Goal: Information Seeking & Learning: Check status

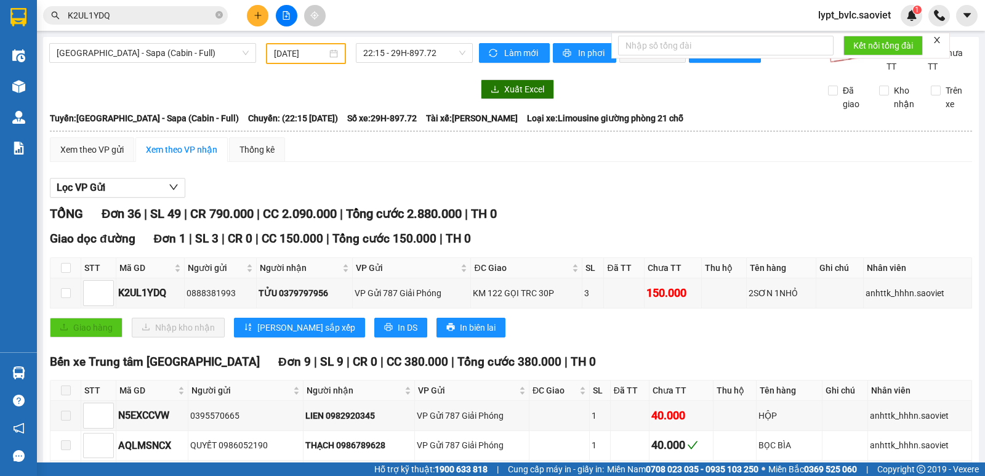
click at [128, 54] on span "[GEOGRAPHIC_DATA] - Sapa (Cabin - Full)" at bounding box center [153, 53] width 192 height 18
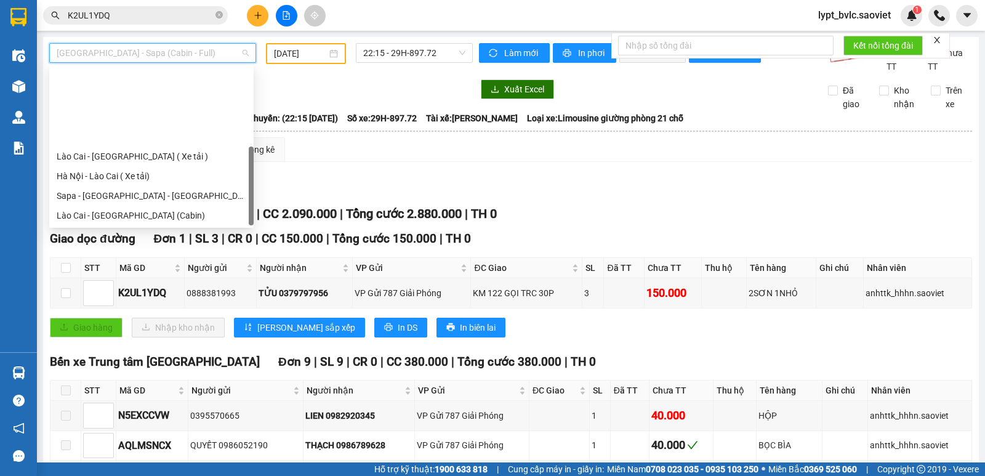
scroll to position [98, 0]
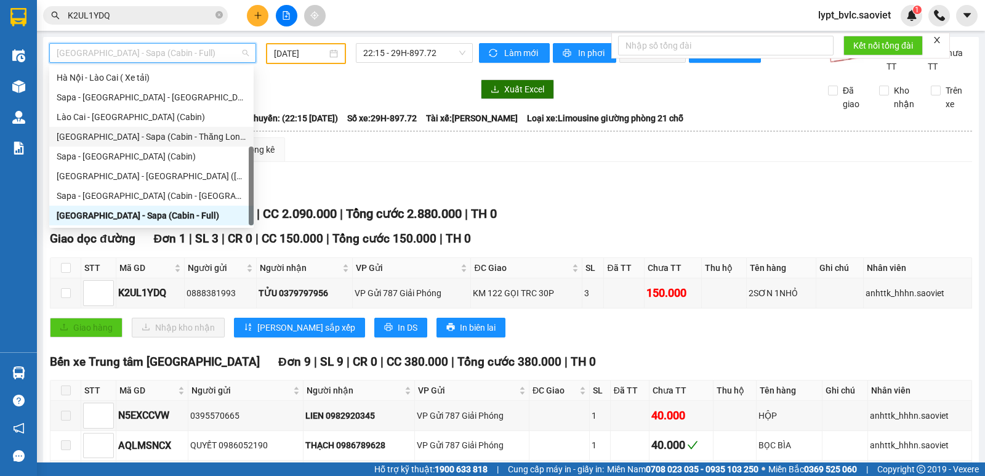
click at [129, 135] on div "[GEOGRAPHIC_DATA] - Sapa (Cabin - Thăng Long)" at bounding box center [152, 137] width 190 height 14
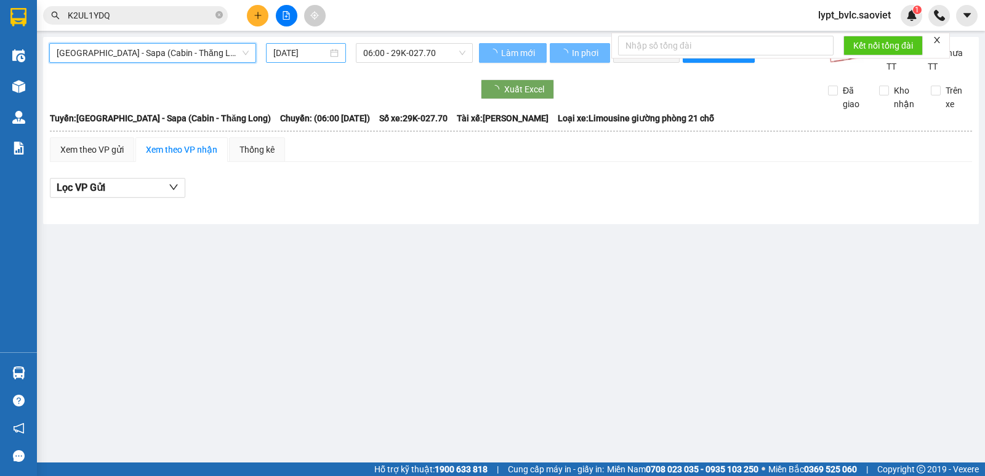
click at [304, 54] on input "[DATE]" at bounding box center [300, 53] width 55 height 14
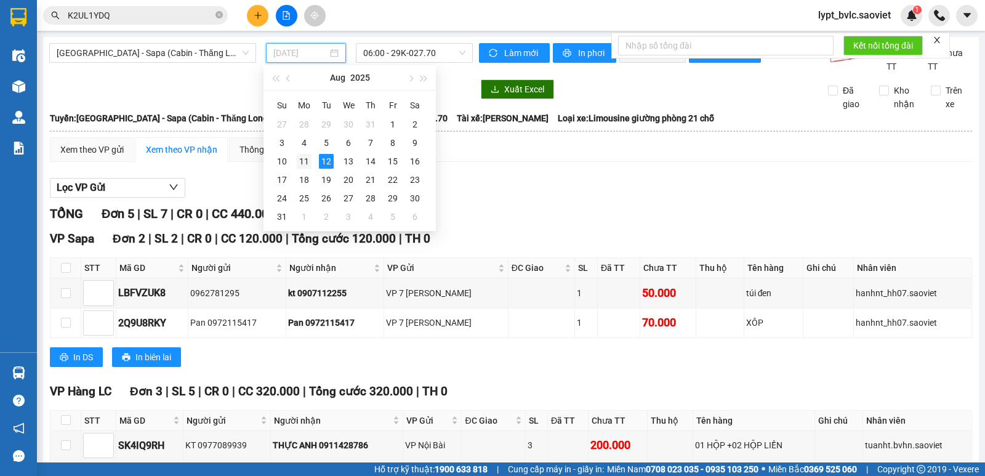
click at [305, 163] on div "11" at bounding box center [304, 161] width 15 height 15
type input "[DATE]"
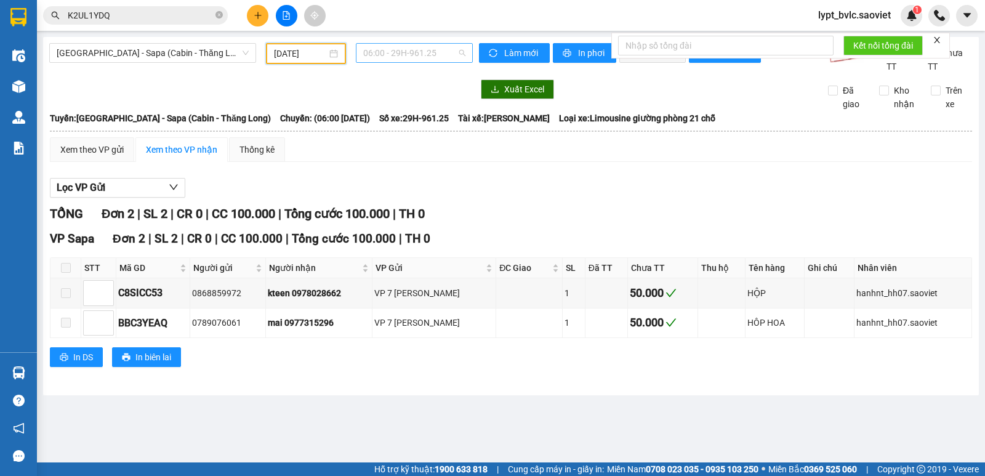
click at [439, 54] on span "06:00 - 29H-961.25" at bounding box center [414, 53] width 102 height 18
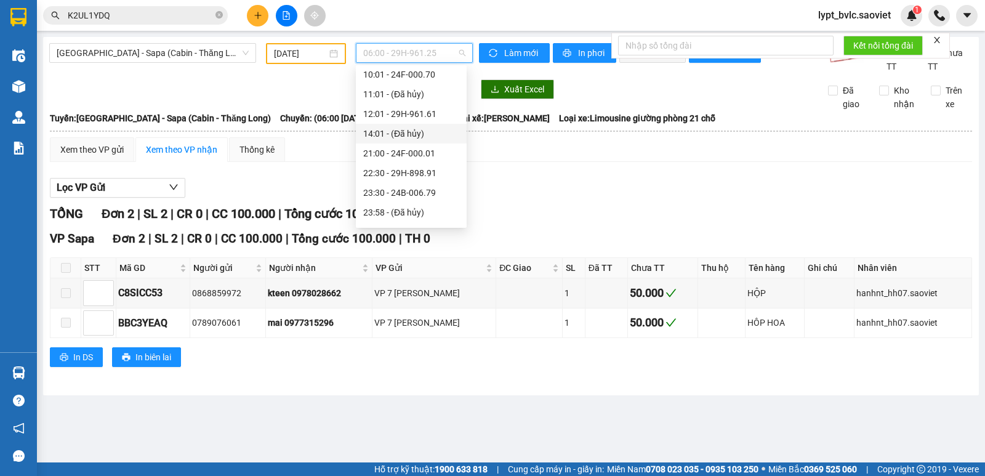
scroll to position [98, 0]
click at [419, 214] on div "23:59 - 29H-898.39" at bounding box center [411, 216] width 96 height 14
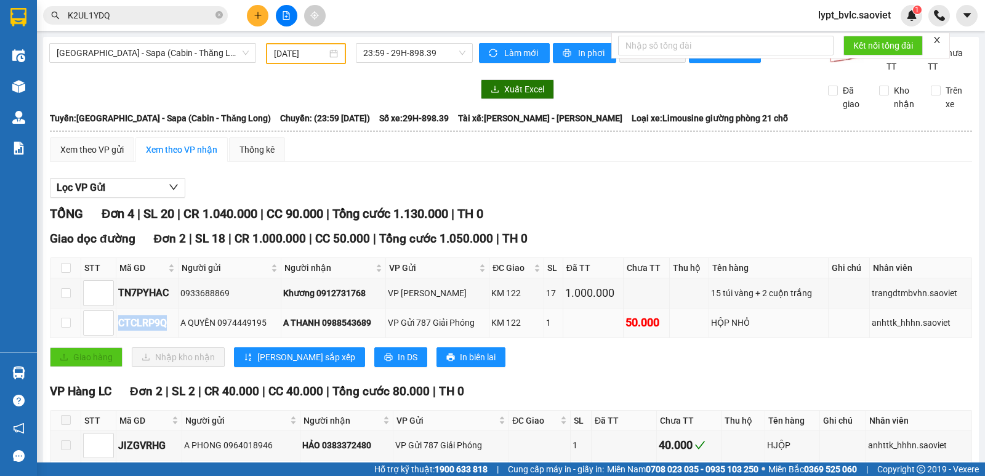
drag, startPoint x: 170, startPoint y: 323, endPoint x: 119, endPoint y: 334, distance: 52.3
click at [119, 334] on td "CTCLRP9Q" at bounding box center [147, 323] width 62 height 30
copy div "CTCLRP9Q"
click at [220, 16] on icon "close-circle" at bounding box center [218, 14] width 7 height 7
click at [165, 17] on input "text" at bounding box center [140, 16] width 145 height 14
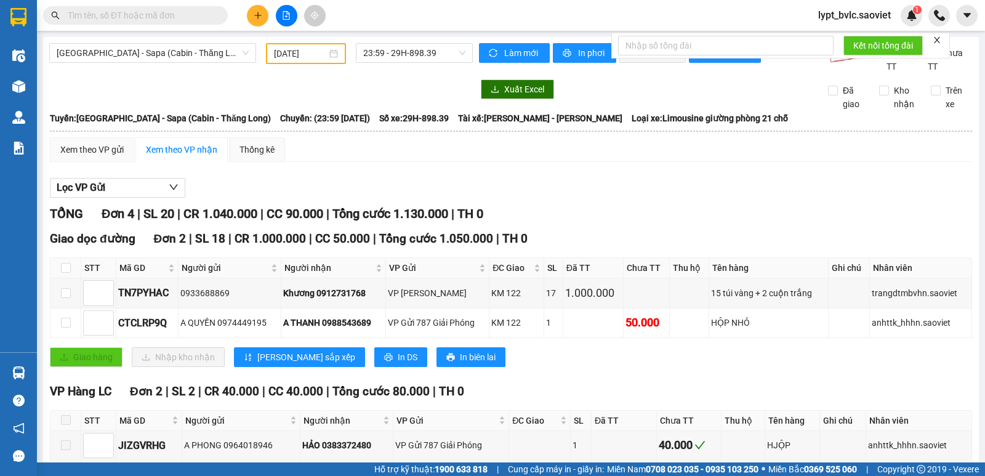
paste input "CTCLRP9Q"
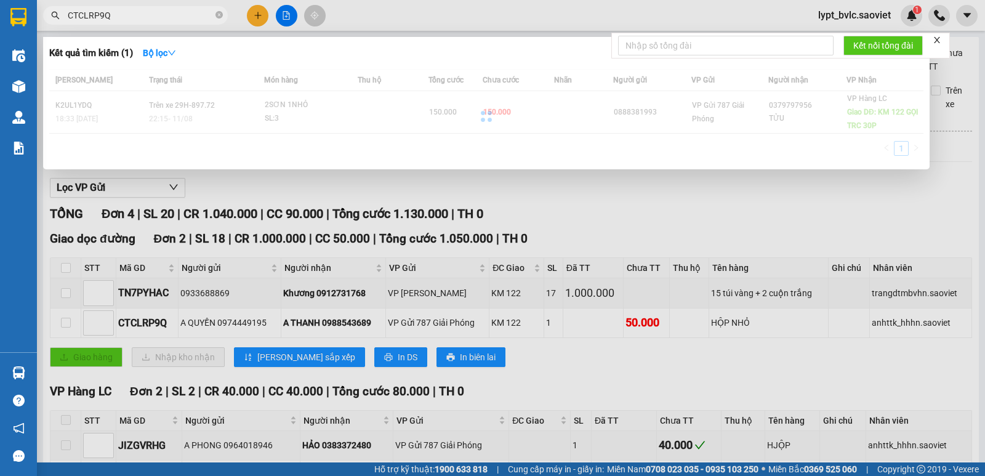
type input "CTCLRP9Q"
click at [278, 141] on div "1" at bounding box center [486, 152] width 874 height 22
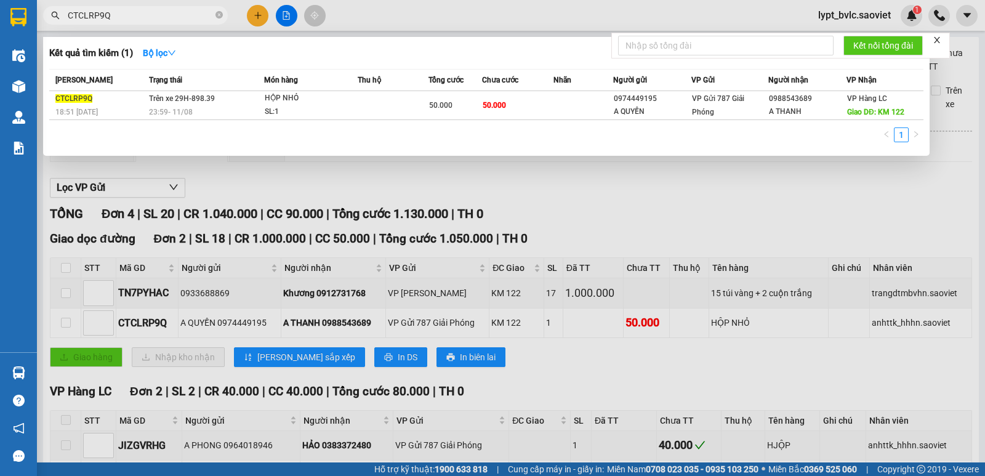
click at [289, 121] on div "Mã ĐH Trạng thái Món hàng Thu hộ Tổng cước Chưa cước Nhãn Người gửi VP Gửi Ngườ…" at bounding box center [486, 109] width 874 height 81
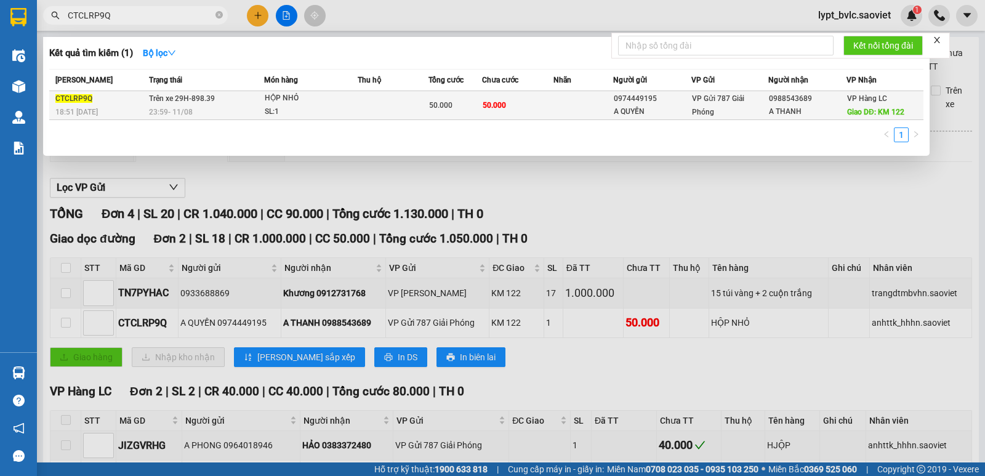
click at [295, 111] on div "SL: 1" at bounding box center [311, 112] width 92 height 14
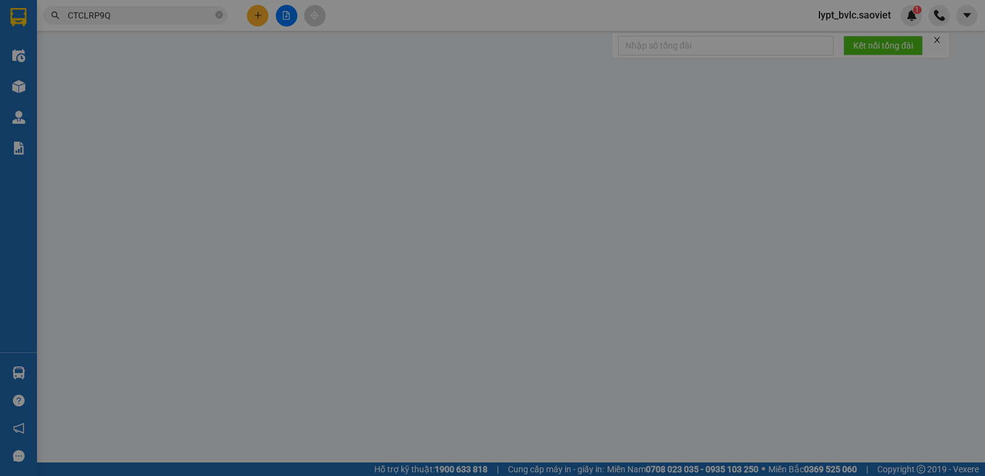
type input "0974449195"
type input "A QUYỀN"
type input "0988543689"
type input "A THANH"
type input "KM 122"
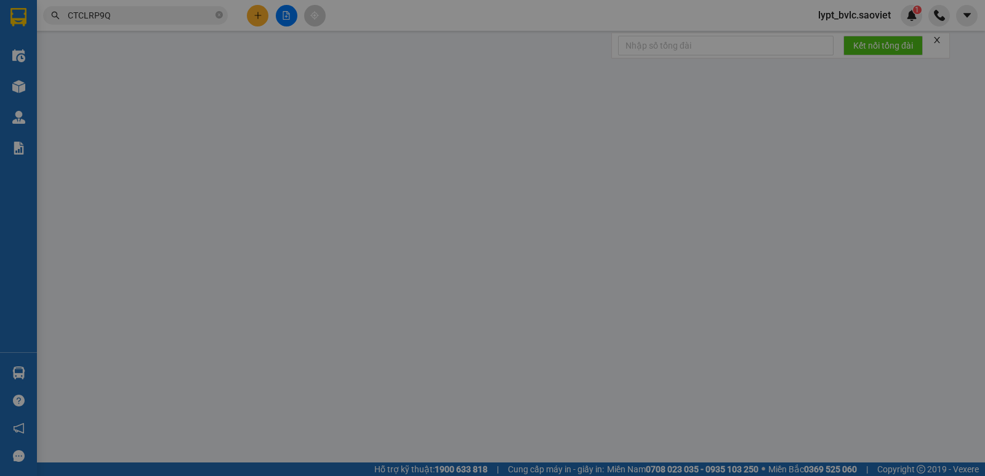
type input "50.000"
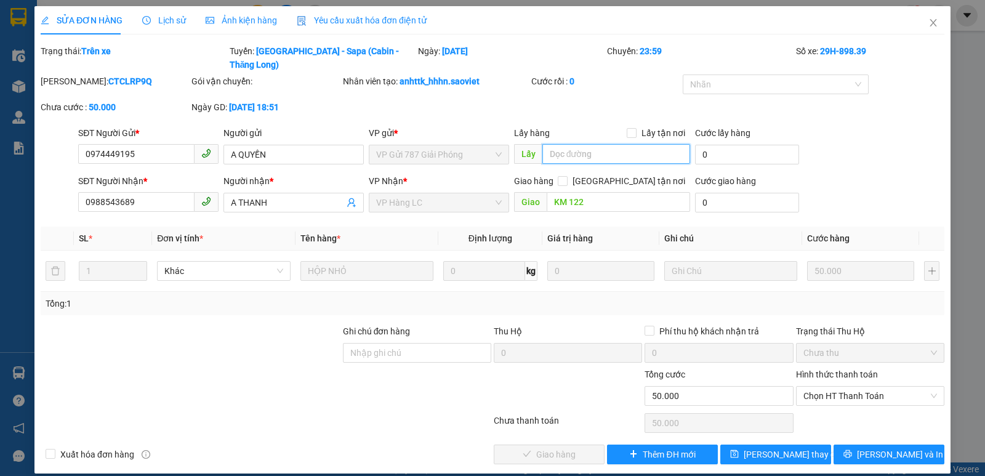
click at [601, 144] on input "text" at bounding box center [616, 154] width 148 height 20
type input "chính thu"
click at [783, 447] on span "[PERSON_NAME] thay đổi" at bounding box center [793, 454] width 98 height 14
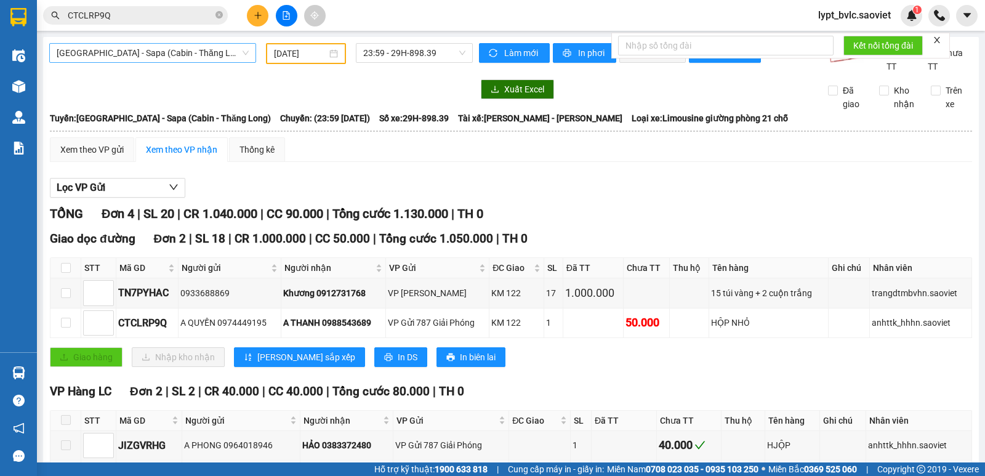
click at [180, 52] on span "[GEOGRAPHIC_DATA] - Sapa (Cabin - Thăng Long)" at bounding box center [153, 53] width 192 height 18
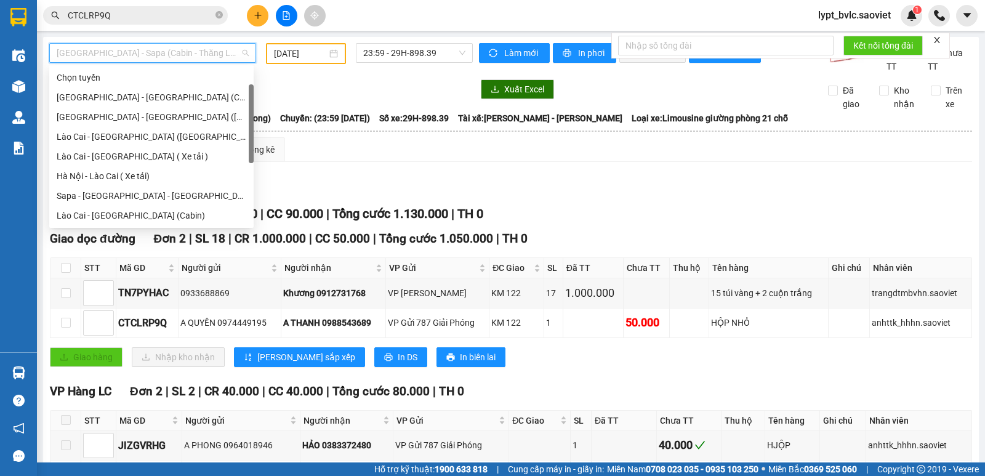
scroll to position [20, 0]
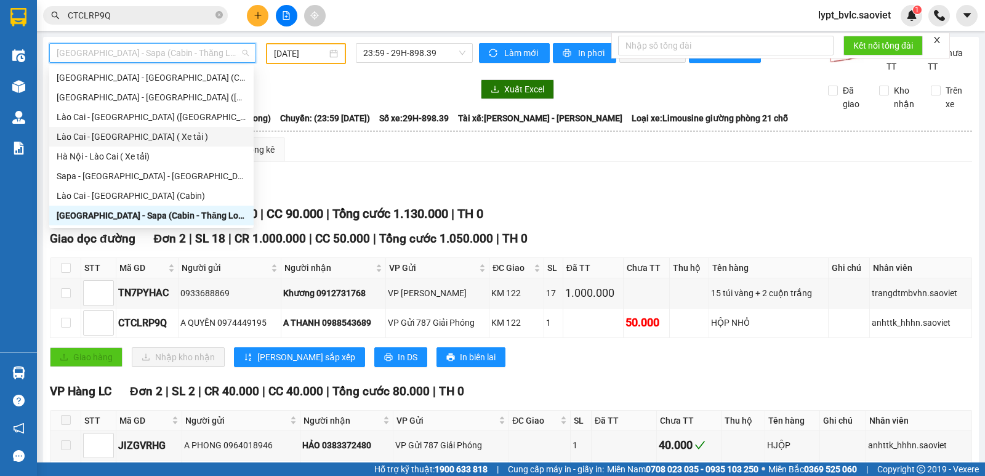
click at [143, 142] on div "Lào Cai - [GEOGRAPHIC_DATA] ( Xe tải )" at bounding box center [152, 137] width 190 height 14
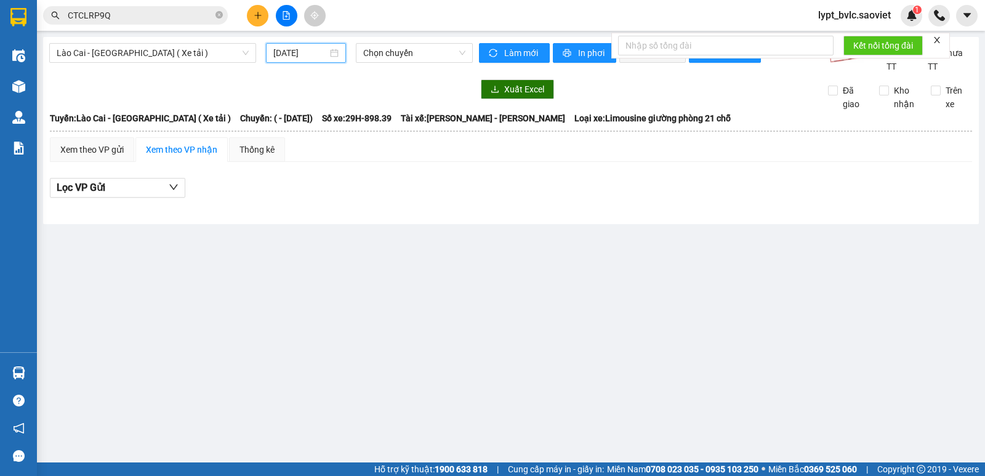
click at [308, 50] on input "[DATE]" at bounding box center [300, 53] width 55 height 14
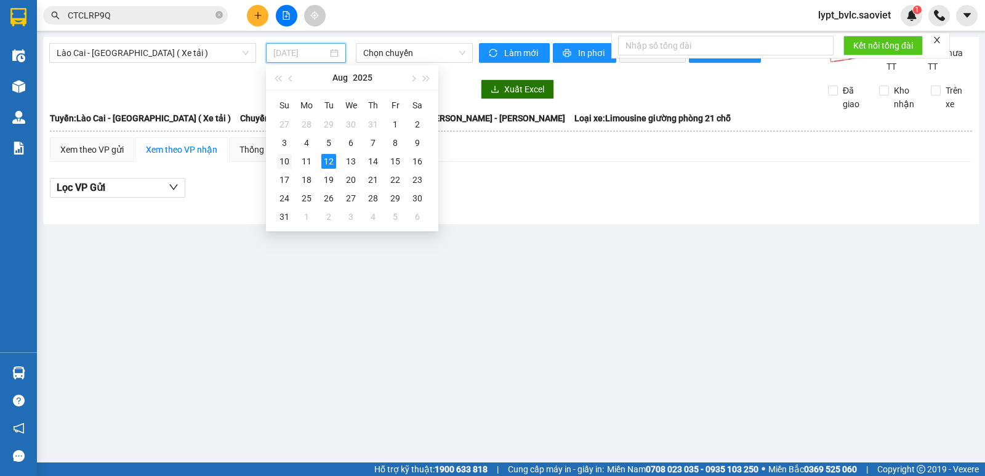
click at [279, 161] on div "10" at bounding box center [284, 161] width 15 height 15
type input "[DATE]"
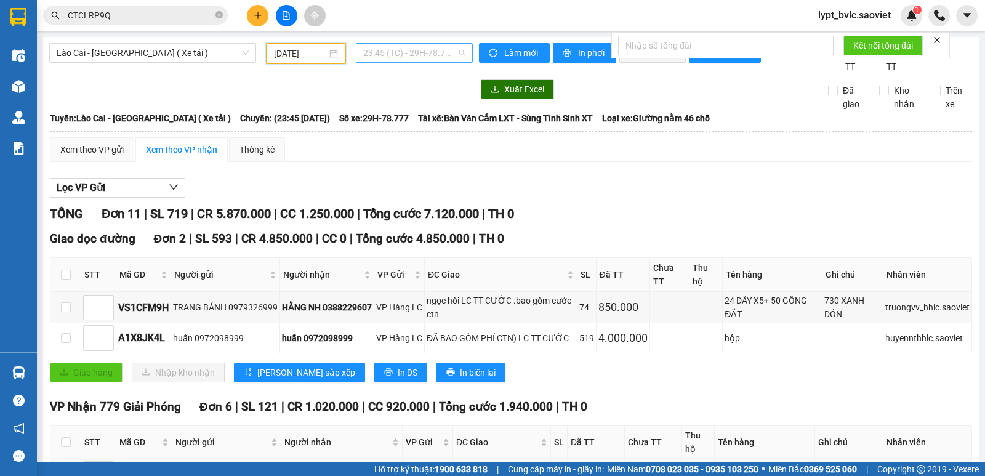
click at [393, 52] on span "23:45 (TC) - 29H-78.777" at bounding box center [414, 53] width 102 height 18
click at [407, 119] on div "23:55 (TC) - 29H-817.30" at bounding box center [408, 117] width 96 height 14
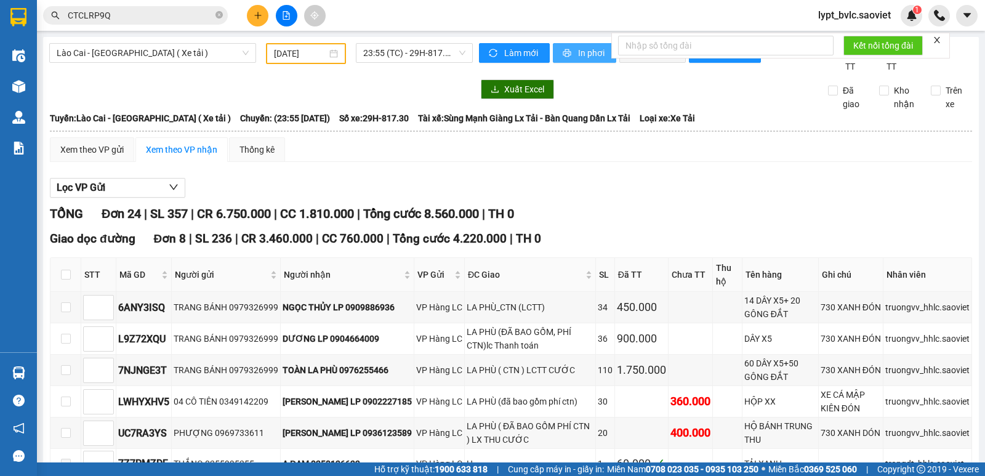
click at [588, 56] on span "In phơi" at bounding box center [592, 53] width 28 height 14
click at [494, 182] on div "Lọc VP Gửi" at bounding box center [511, 188] width 922 height 20
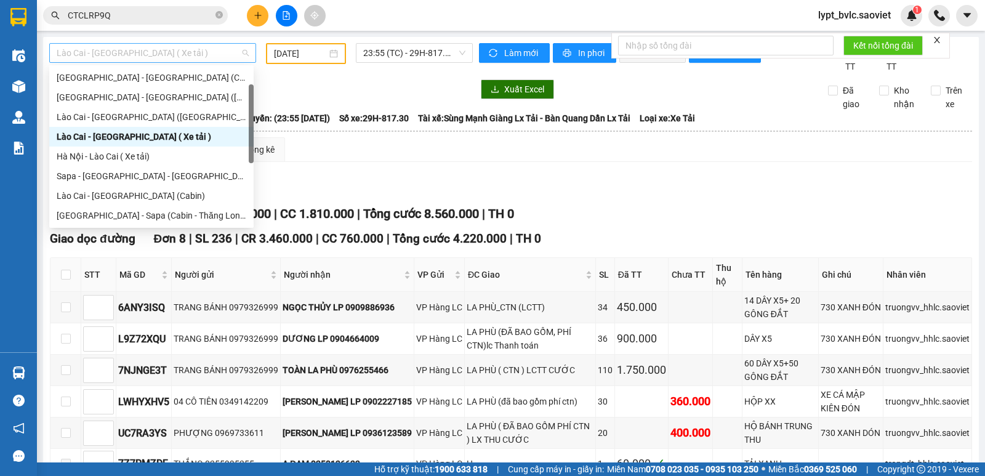
click at [166, 53] on span "Lào Cai - [GEOGRAPHIC_DATA] ( Xe tải )" at bounding box center [153, 53] width 192 height 18
click at [138, 153] on div "Hà Nội - Lào Cai ( Xe tải)" at bounding box center [152, 157] width 190 height 14
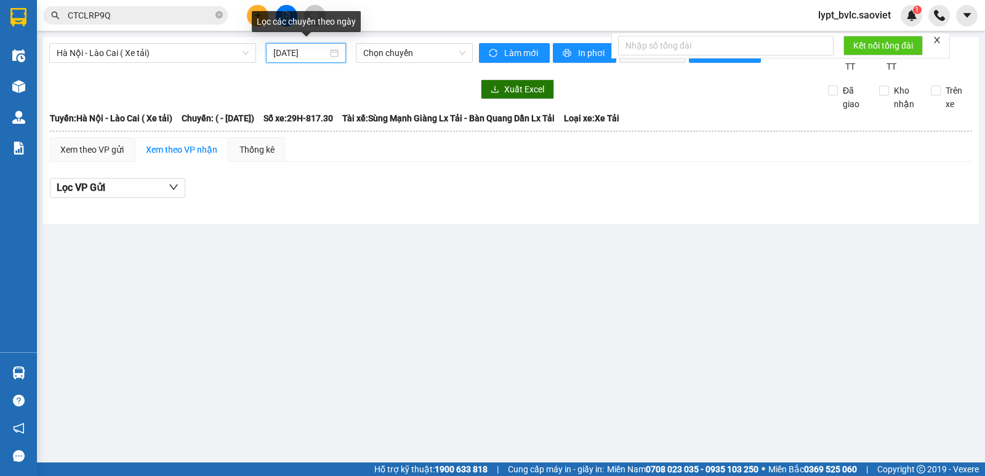
click at [299, 57] on input "[DATE]" at bounding box center [300, 53] width 55 height 14
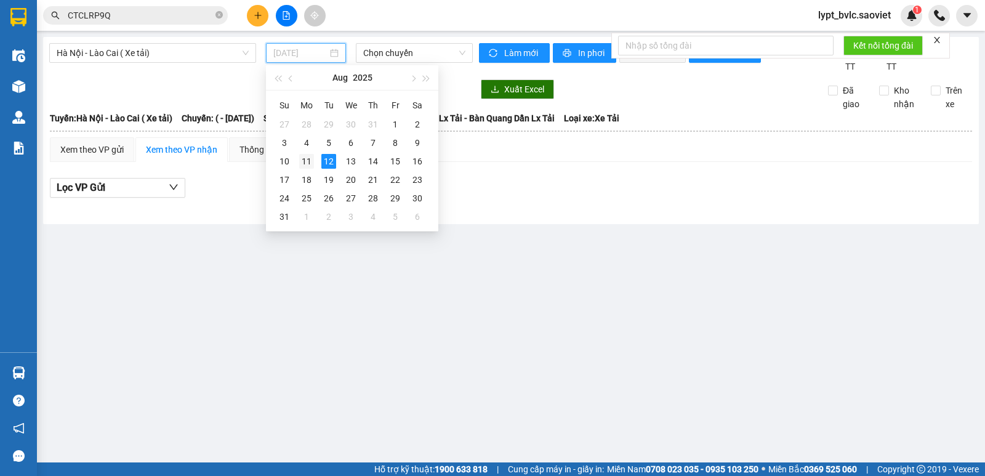
click at [315, 159] on td "11" at bounding box center [306, 161] width 22 height 18
type input "[DATE]"
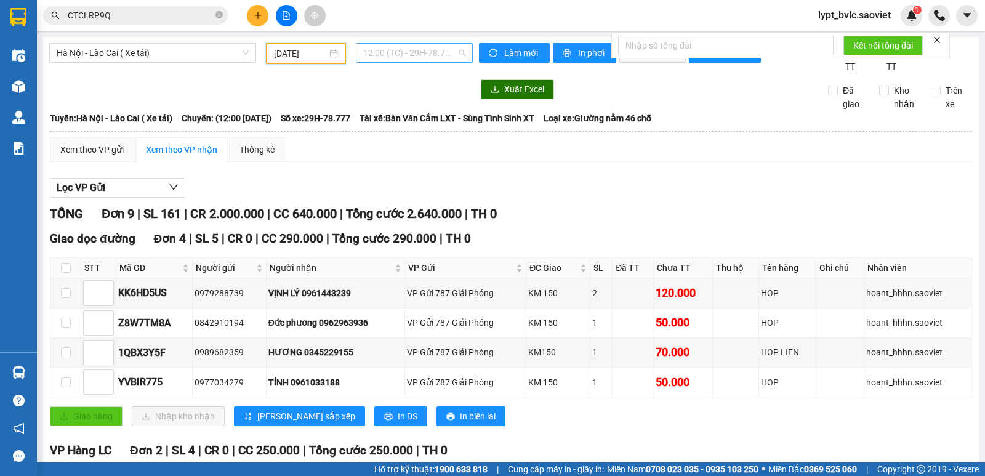
click at [412, 52] on span "12:00 (TC) - 29H-78.777" at bounding box center [414, 53] width 102 height 18
click at [415, 114] on div "18:00 (TC) - 29H-817.30" at bounding box center [408, 117] width 96 height 14
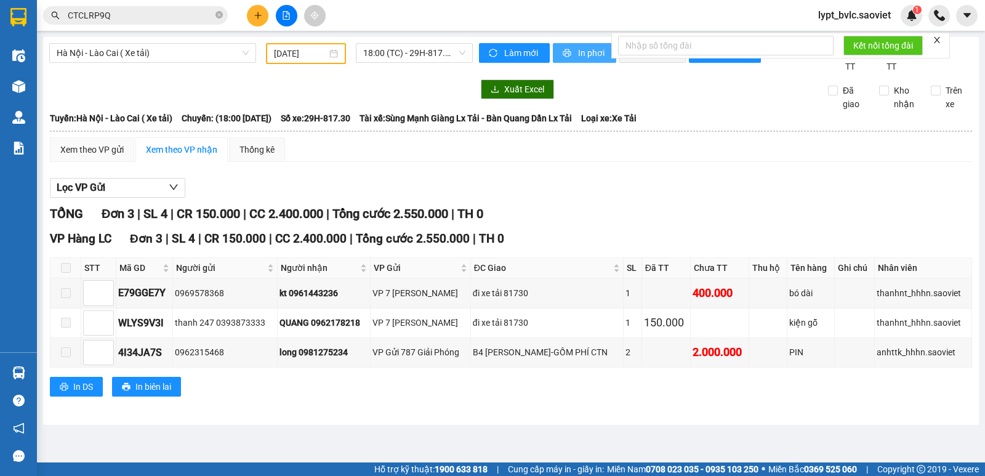
click at [585, 52] on span "In phơi" at bounding box center [592, 53] width 28 height 14
click at [638, 214] on div "TỔNG Đơn 3 | SL 4 | CR 150.000 | CC 2.400.000 | Tổng cước 2.550.000 | TH 0" at bounding box center [511, 213] width 922 height 19
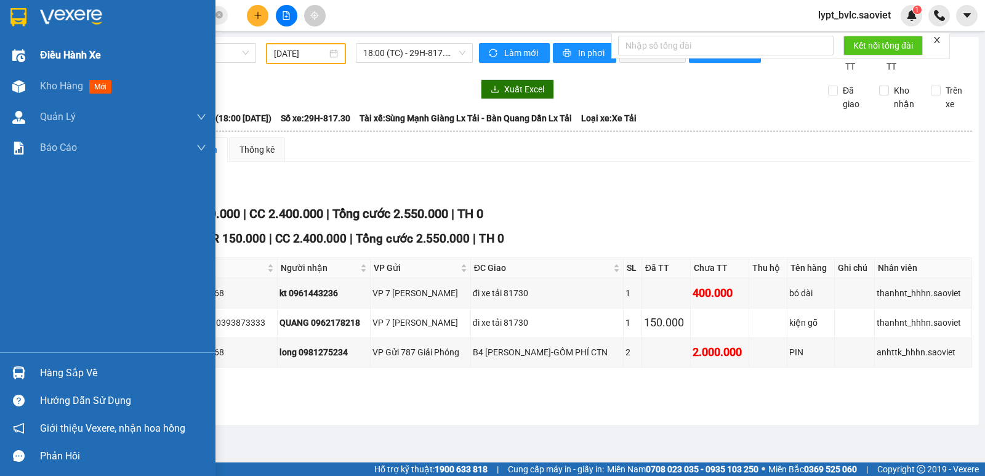
click at [48, 50] on span "Điều hành xe" at bounding box center [70, 54] width 61 height 15
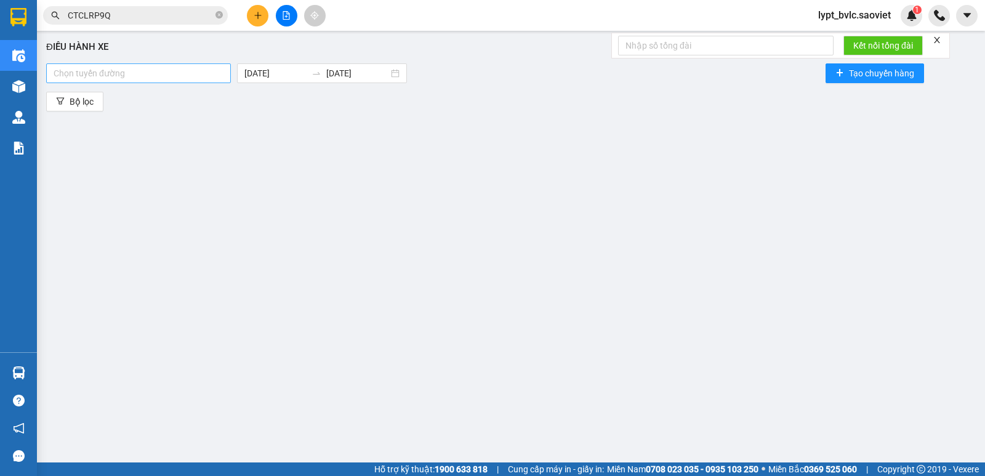
click at [87, 67] on div "Chọn tuyến đường" at bounding box center [138, 73] width 185 height 20
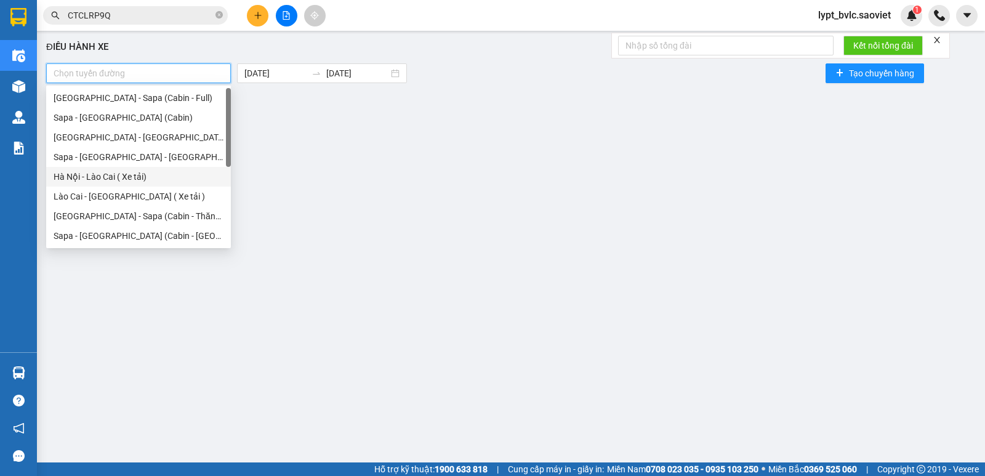
click at [125, 174] on div "Hà Nội - Lào Cai ( Xe tải)" at bounding box center [139, 177] width 170 height 14
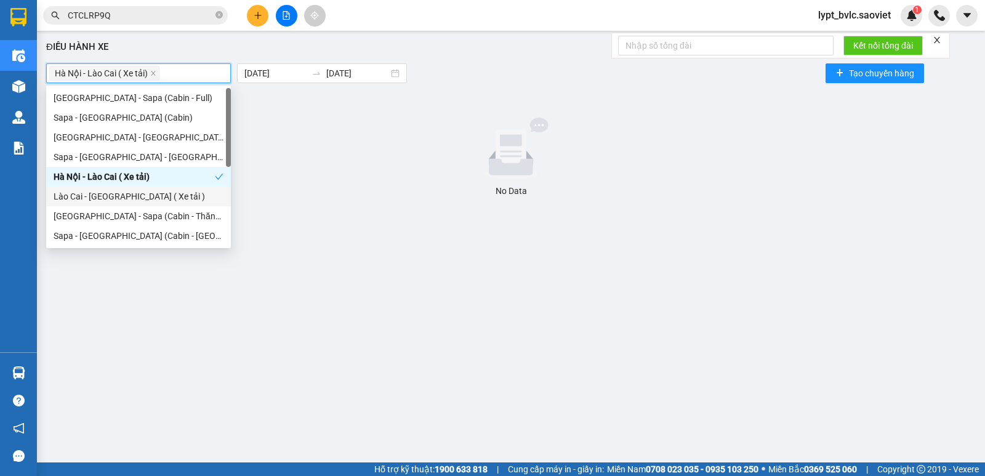
click at [122, 195] on div "Lào Cai - [GEOGRAPHIC_DATA] ( Xe tải )" at bounding box center [139, 197] width 170 height 14
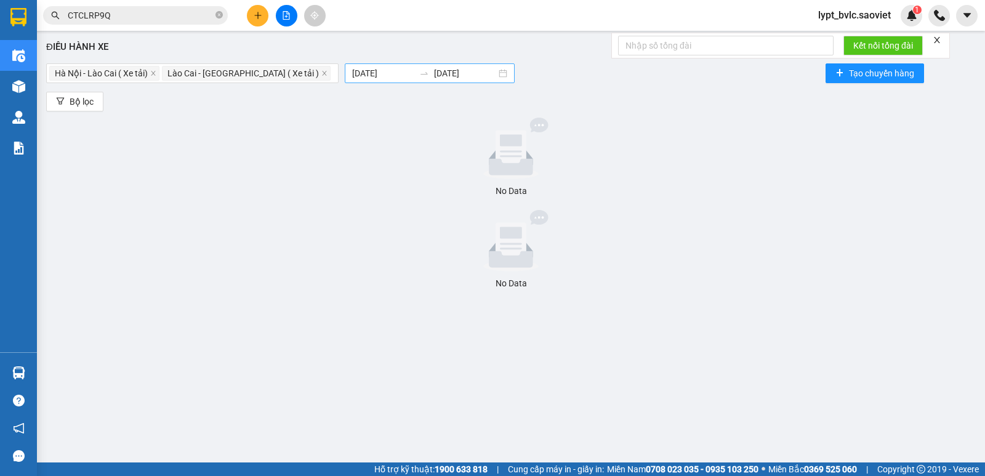
drag, startPoint x: 283, startPoint y: 211, endPoint x: 326, endPoint y: 67, distance: 149.6
click at [292, 186] on div "No Data No Data" at bounding box center [510, 204] width 929 height 172
click at [352, 73] on input "[DATE]" at bounding box center [383, 73] width 62 height 14
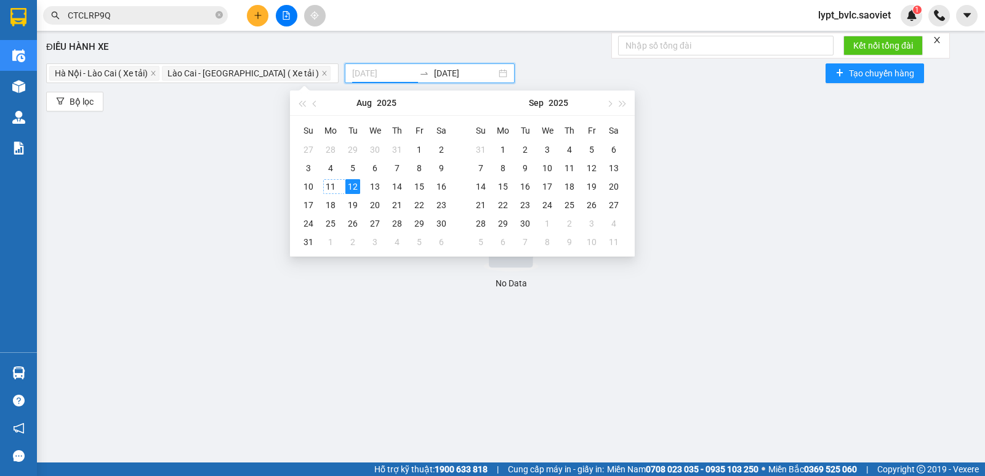
type input "[DATE]"
click at [336, 186] on div "11" at bounding box center [330, 186] width 15 height 15
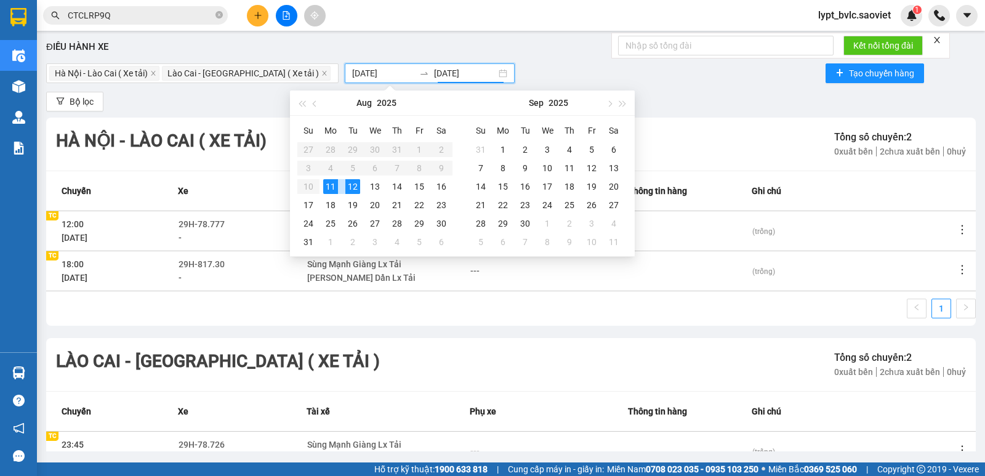
click at [336, 186] on div "11" at bounding box center [330, 186] width 15 height 15
type input "[DATE]"
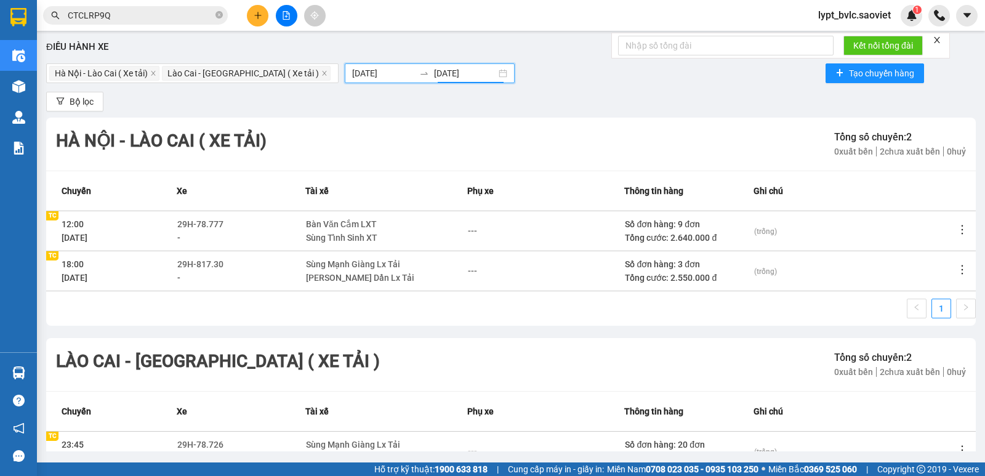
click at [358, 74] on input "[DATE]" at bounding box center [383, 73] width 62 height 14
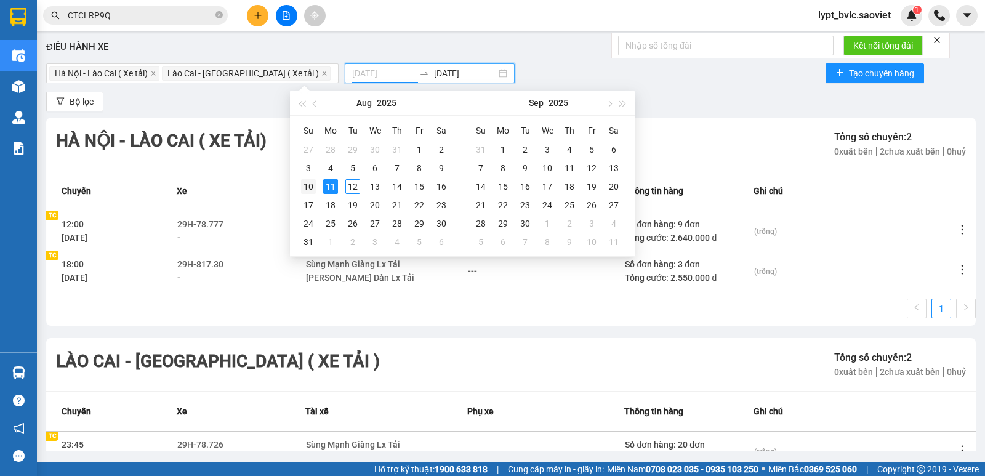
type input "[DATE]"
click at [314, 183] on div "10" at bounding box center [308, 186] width 15 height 15
type input "[DATE]"
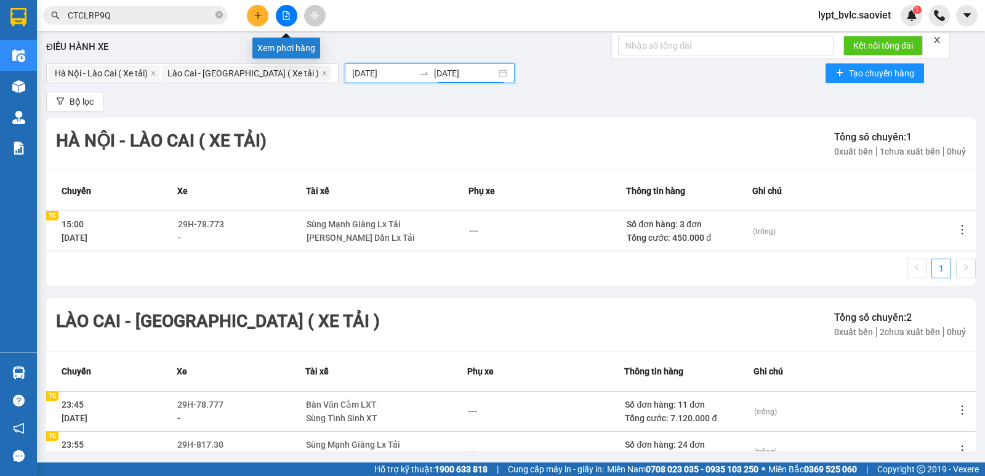
click at [292, 11] on button at bounding box center [287, 16] width 22 height 22
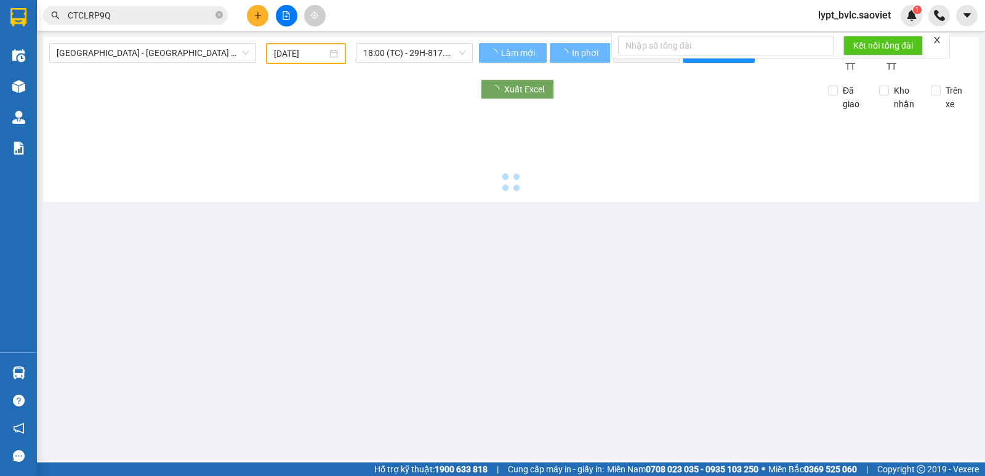
type input "[DATE]"
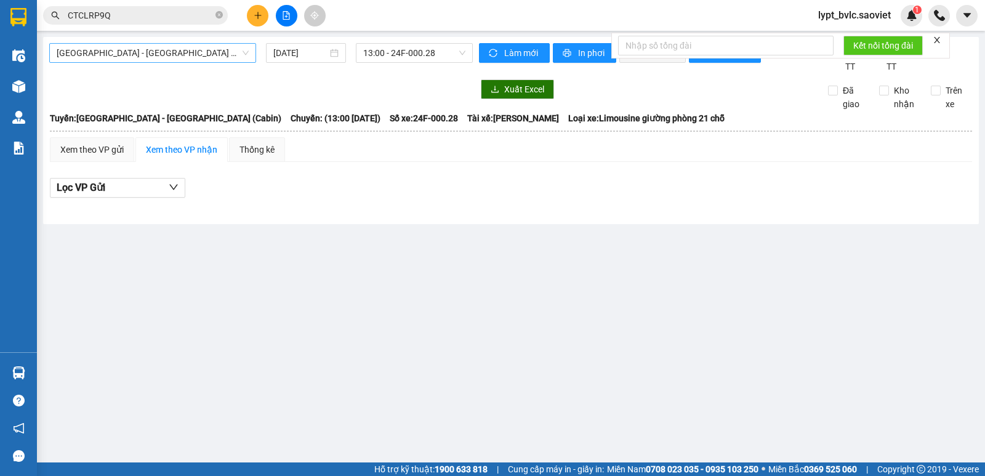
click at [130, 50] on span "[GEOGRAPHIC_DATA] - [GEOGRAPHIC_DATA] (Cabin)" at bounding box center [153, 53] width 192 height 18
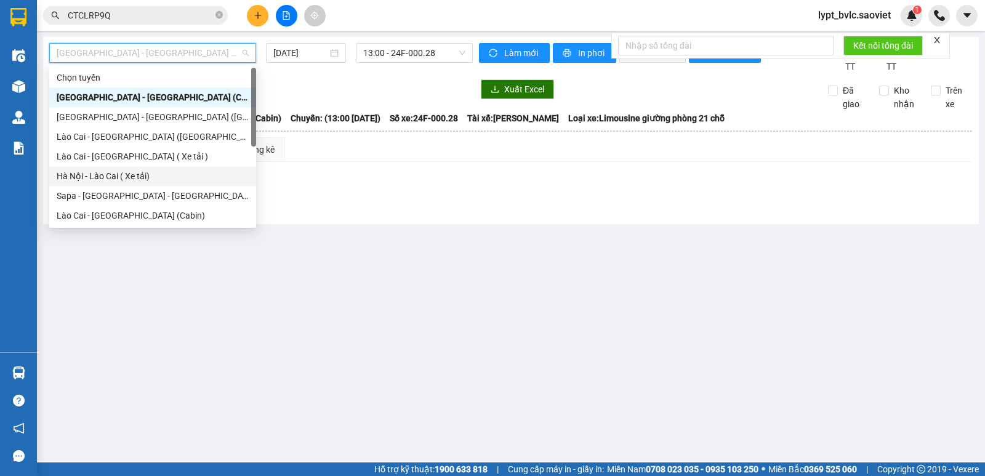
scroll to position [98, 0]
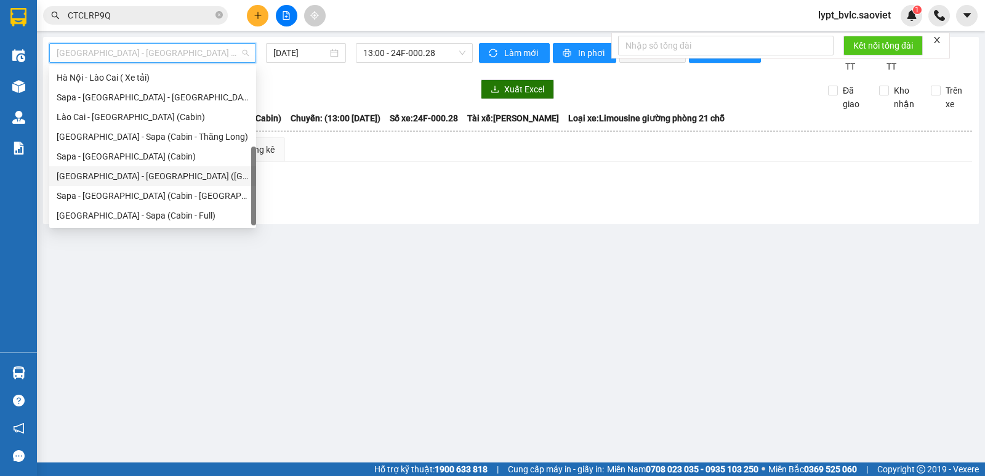
click at [124, 178] on div "[GEOGRAPHIC_DATA] - [GEOGRAPHIC_DATA] ([GEOGRAPHIC_DATA])" at bounding box center [153, 176] width 192 height 14
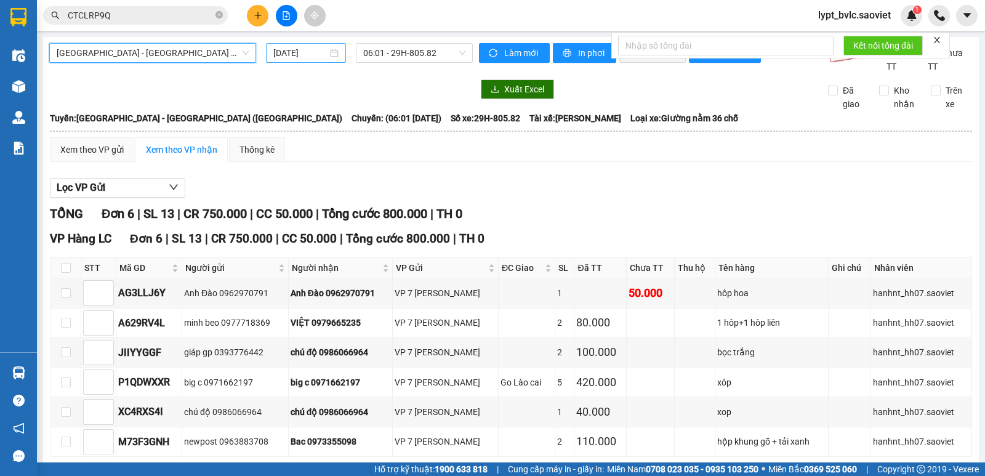
click at [292, 54] on input "[DATE]" at bounding box center [300, 53] width 55 height 14
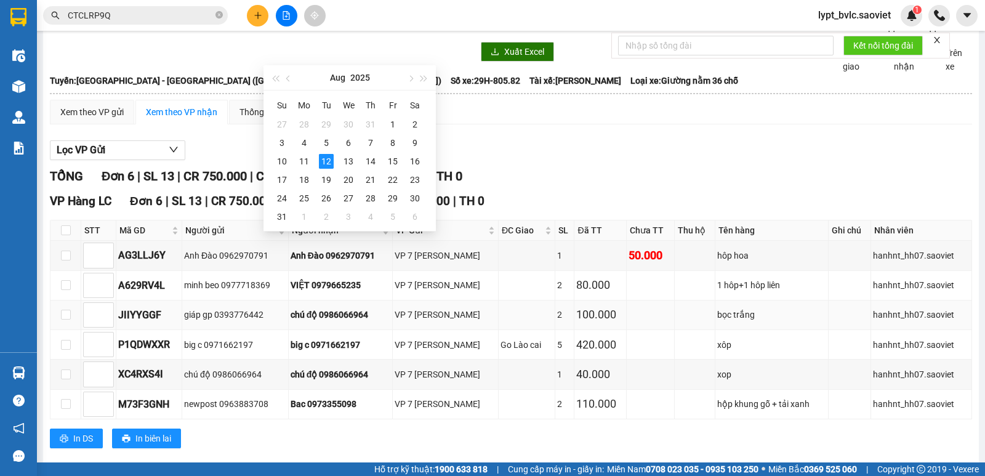
scroll to position [58, 0]
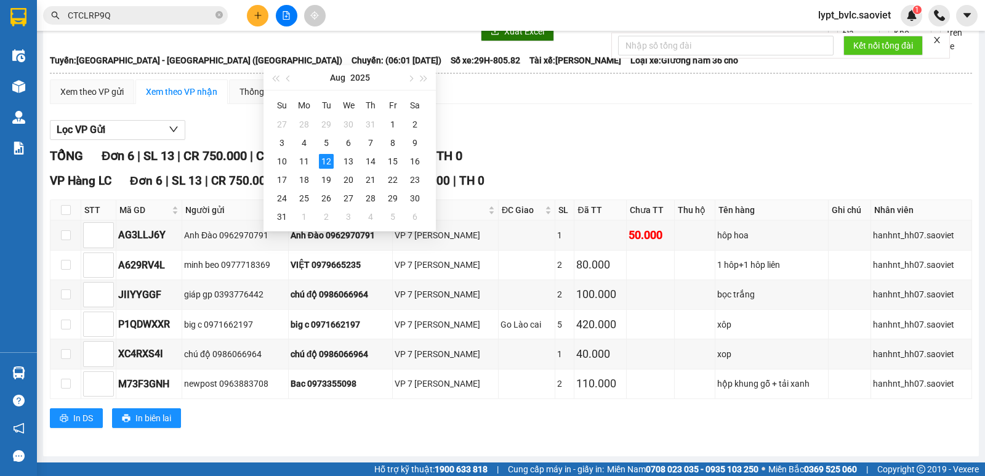
type input "[DATE]"
click at [540, 154] on div "TỔNG Đơn 6 | SL 13 | CR 750.000 | CC 50.000 | Tổng cước 800.000 | TH 0" at bounding box center [511, 155] width 922 height 19
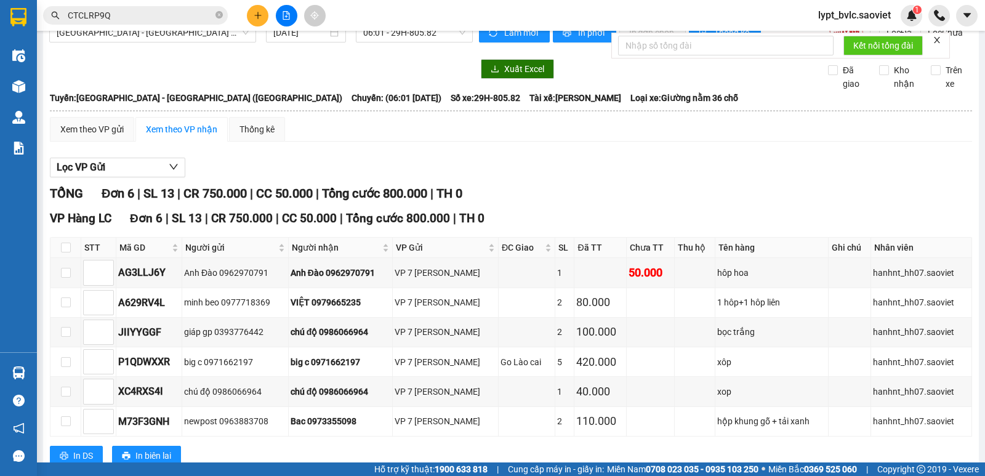
scroll to position [0, 0]
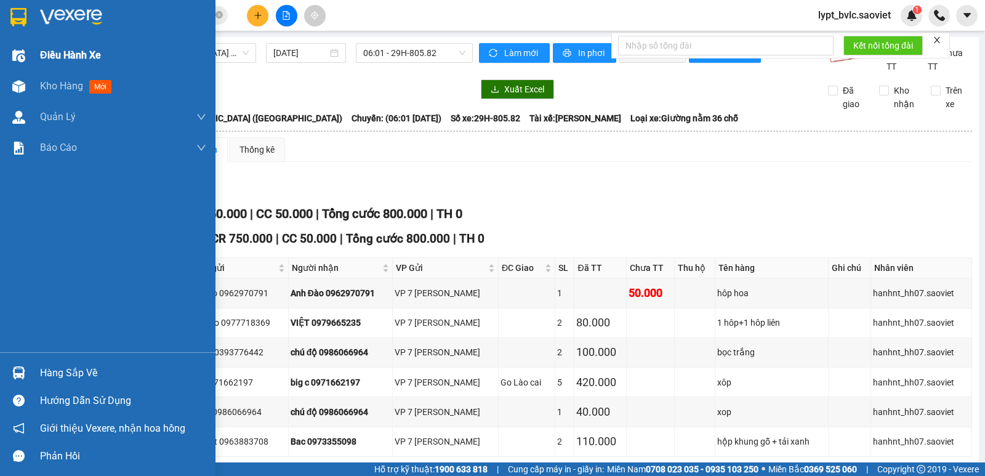
click at [71, 52] on span "Điều hành xe" at bounding box center [70, 54] width 61 height 15
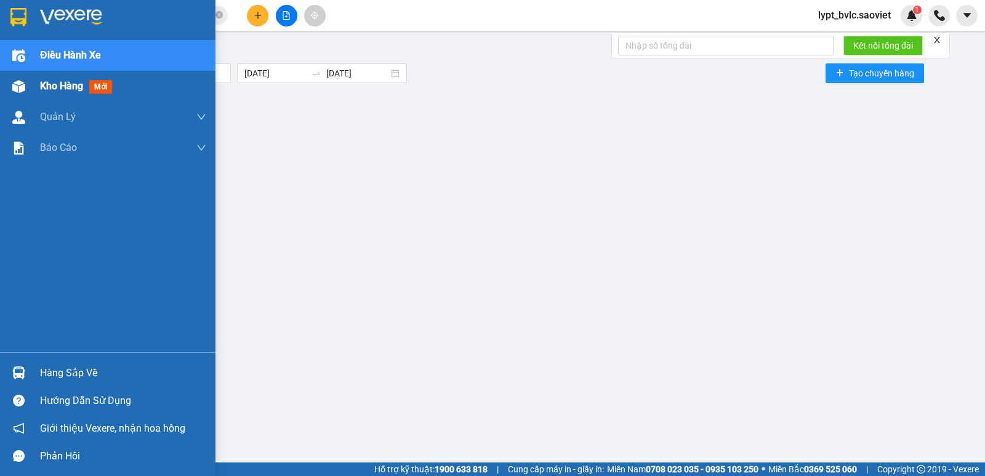
click at [60, 86] on span "Kho hàng" at bounding box center [61, 86] width 43 height 12
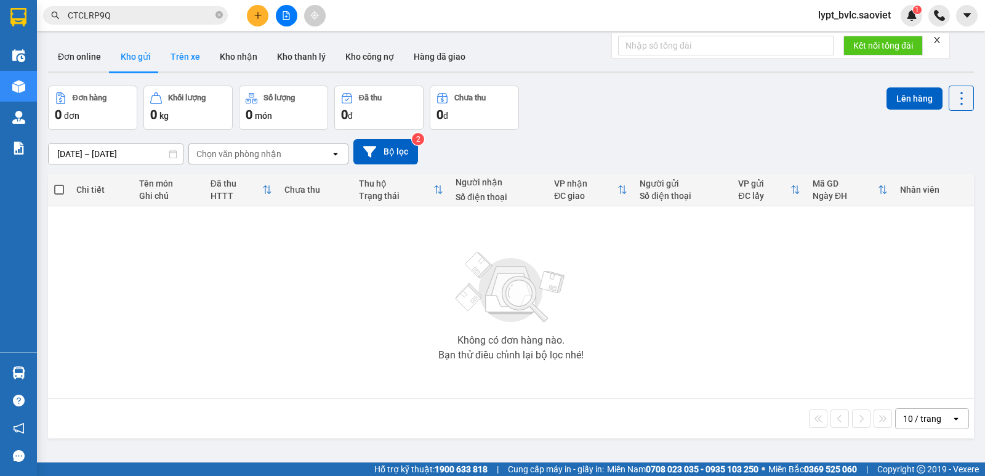
click at [185, 57] on button "Trên xe" at bounding box center [185, 57] width 49 height 30
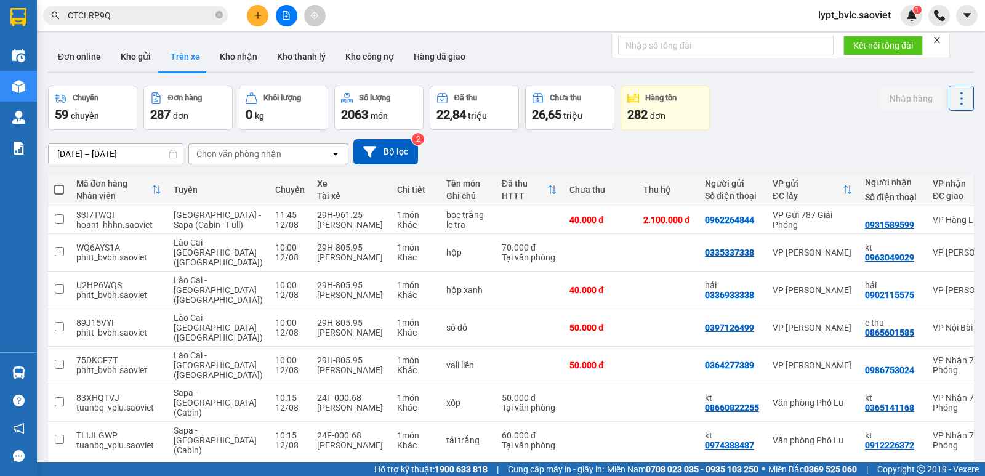
click at [99, 158] on input "[DATE] – [DATE]" at bounding box center [116, 154] width 134 height 20
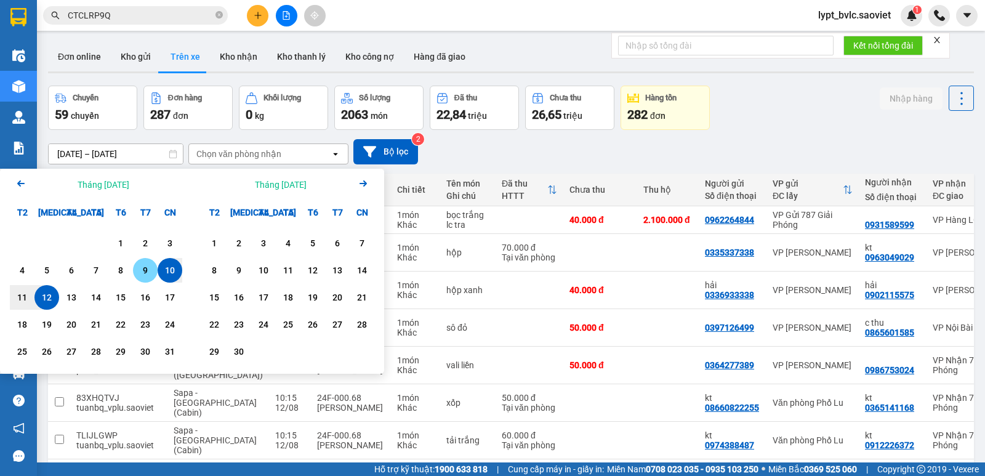
click at [153, 275] on div "9" at bounding box center [145, 270] width 17 height 15
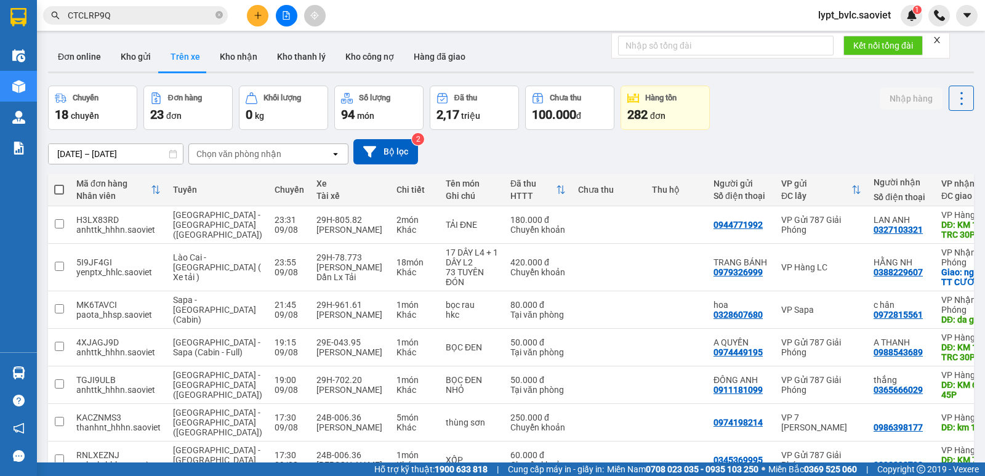
click at [114, 155] on input "[DATE] – [DATE]" at bounding box center [116, 154] width 134 height 20
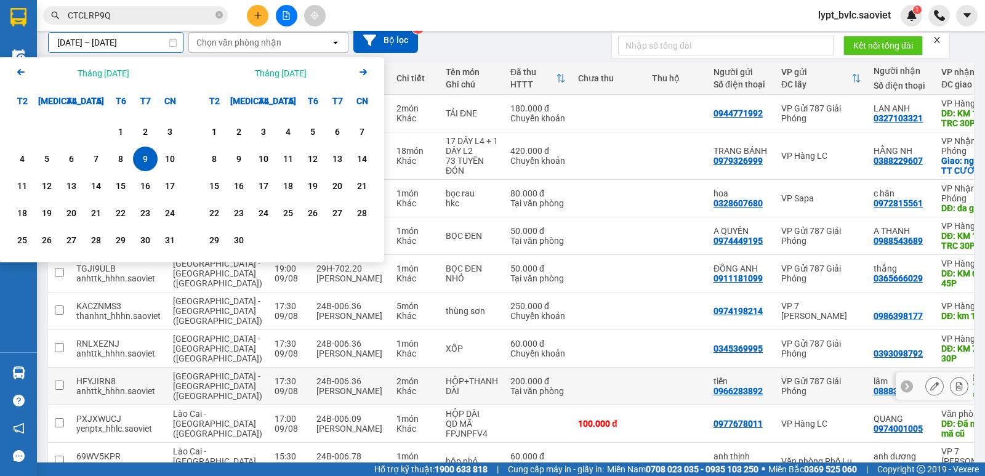
scroll to position [175, 0]
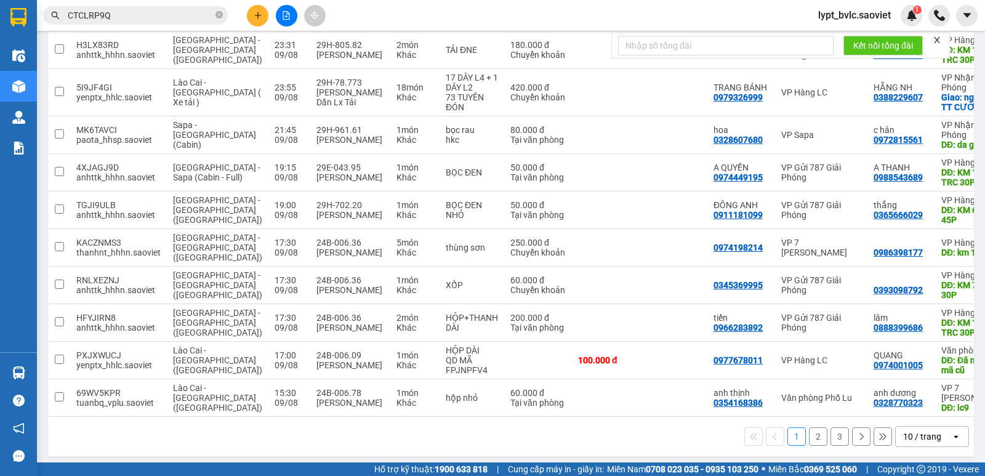
click at [940, 437] on div "10 / trang" at bounding box center [923, 437] width 55 height 20
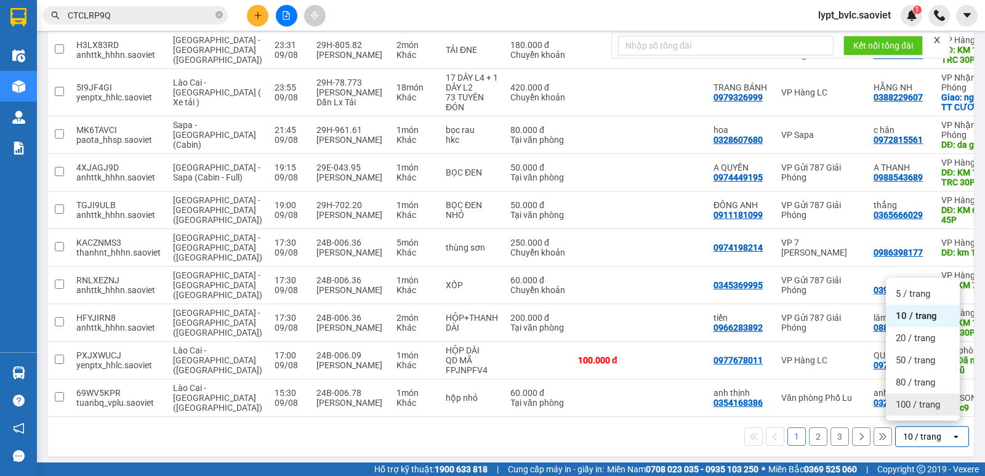
click at [933, 406] on span "100 / trang" at bounding box center [918, 404] width 44 height 12
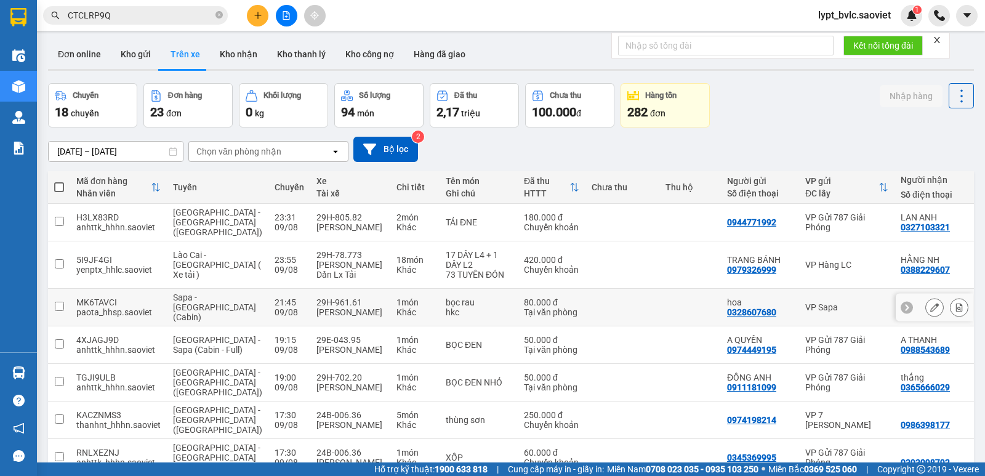
scroll to position [0, 0]
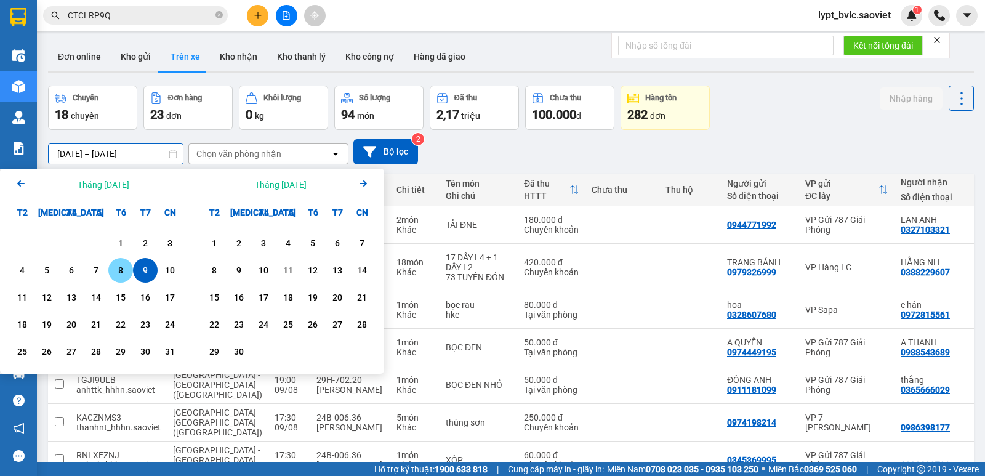
click at [118, 275] on div "8" at bounding box center [120, 270] width 17 height 15
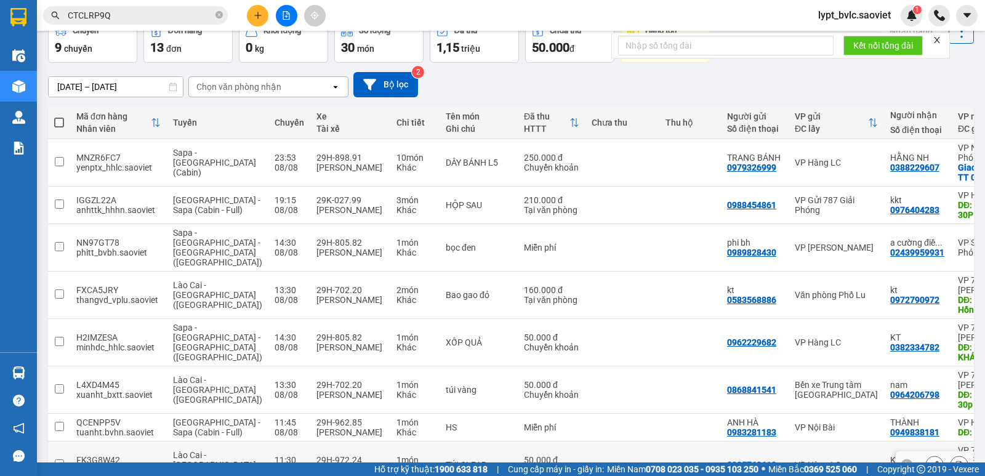
scroll to position [58, 0]
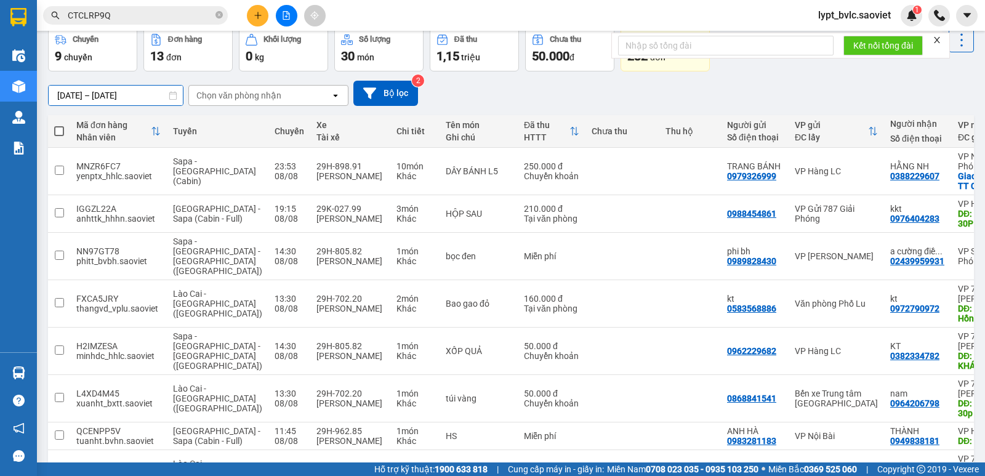
click at [101, 95] on input "[DATE] – [DATE]" at bounding box center [116, 96] width 134 height 20
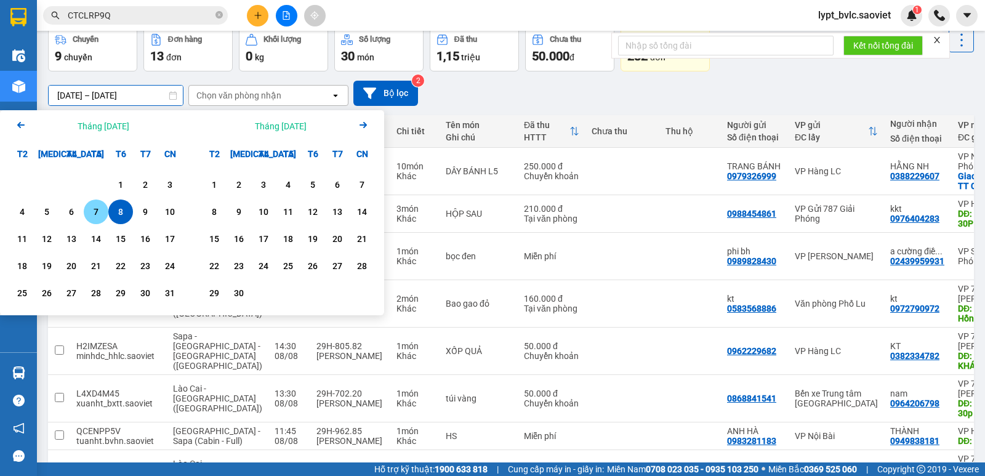
click at [87, 211] on div "7" at bounding box center [96, 211] width 25 height 25
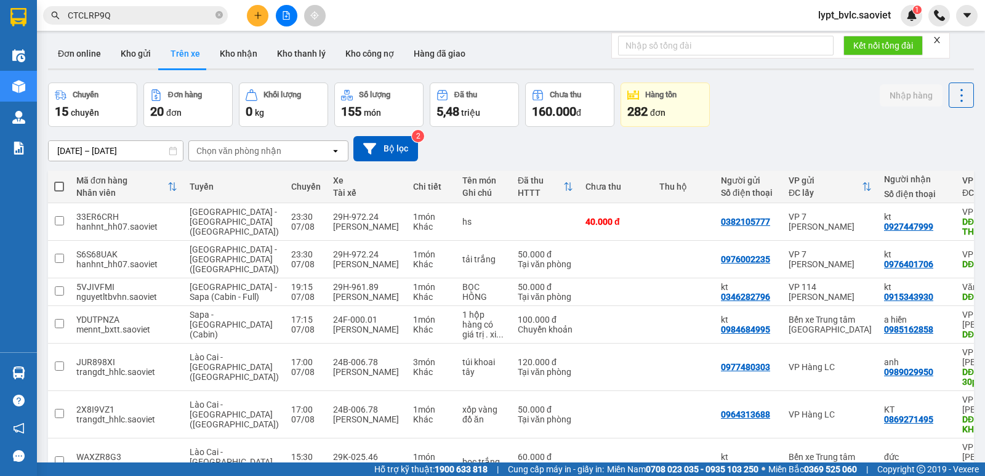
scroll to position [0, 0]
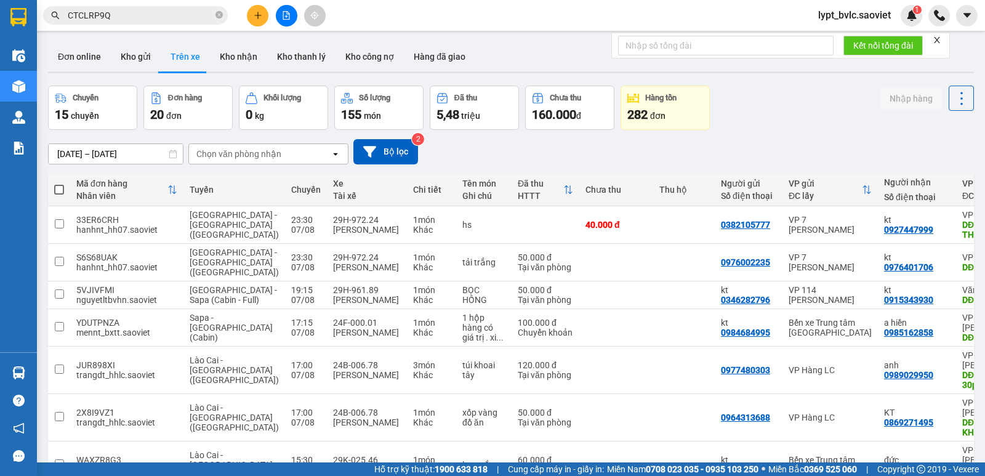
click at [120, 154] on input "[DATE] – [DATE]" at bounding box center [116, 154] width 134 height 20
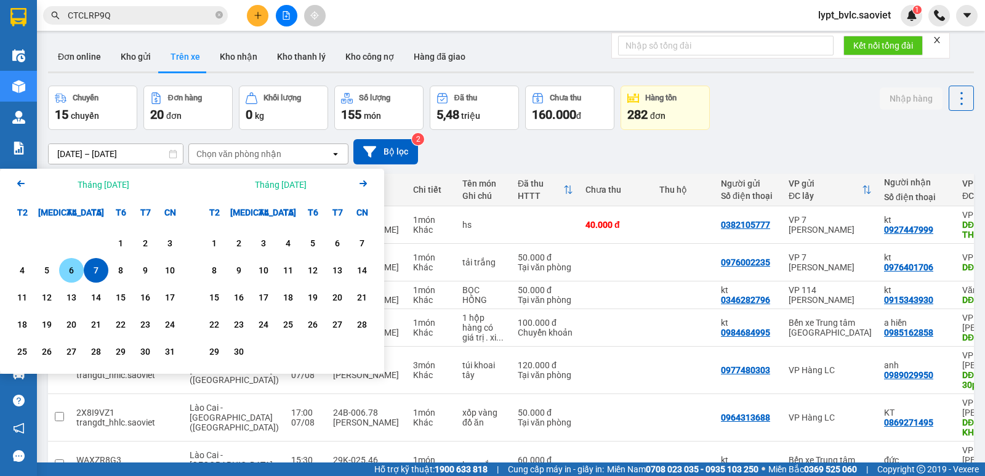
click at [74, 270] on div "6" at bounding box center [71, 270] width 17 height 15
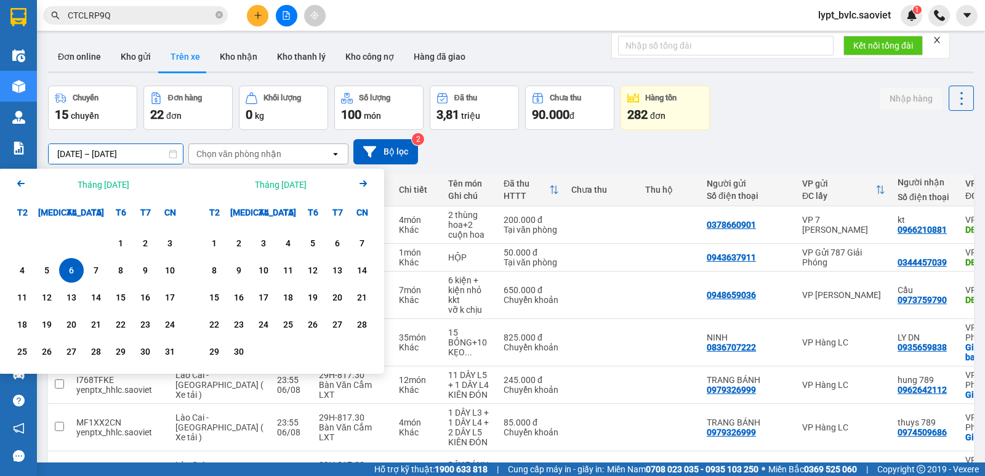
click at [116, 151] on input "[DATE] – [DATE]" at bounding box center [116, 154] width 134 height 20
click at [54, 272] on div "5" at bounding box center [46, 270] width 17 height 15
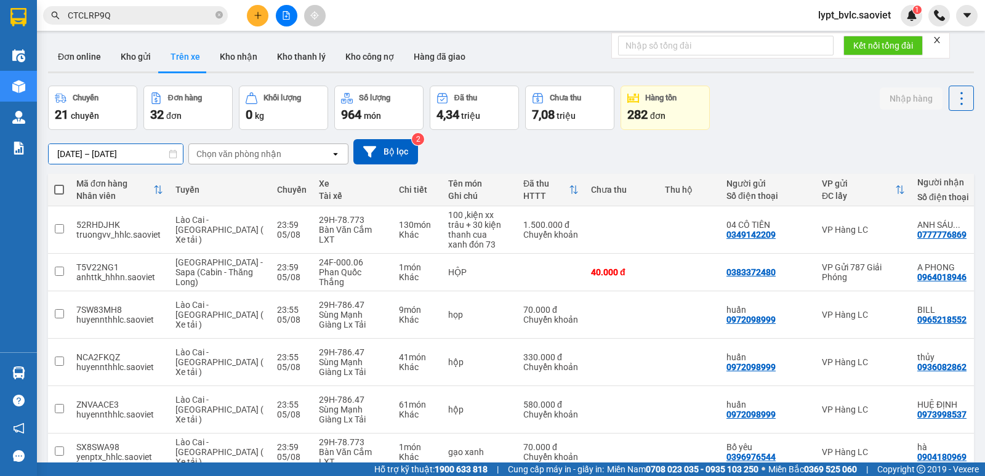
click at [106, 150] on input "[DATE] – [DATE]" at bounding box center [116, 154] width 134 height 20
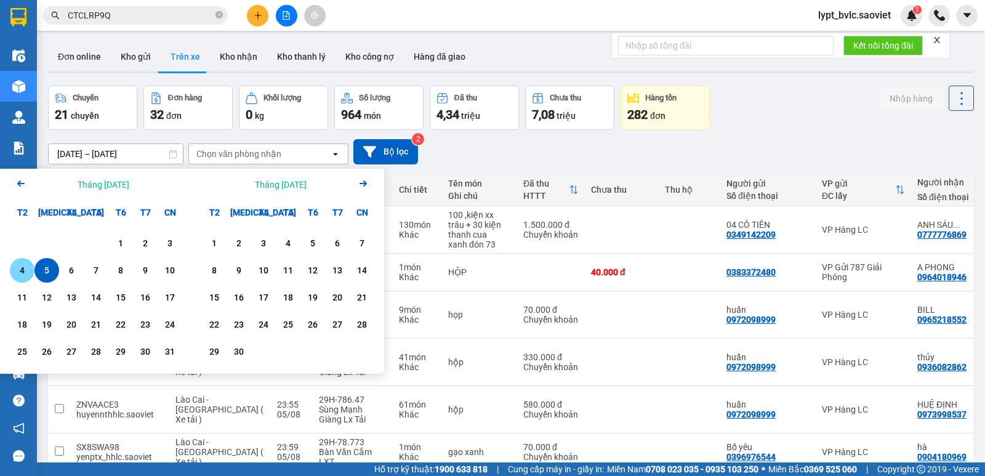
click at [28, 275] on div "4" at bounding box center [22, 270] width 17 height 15
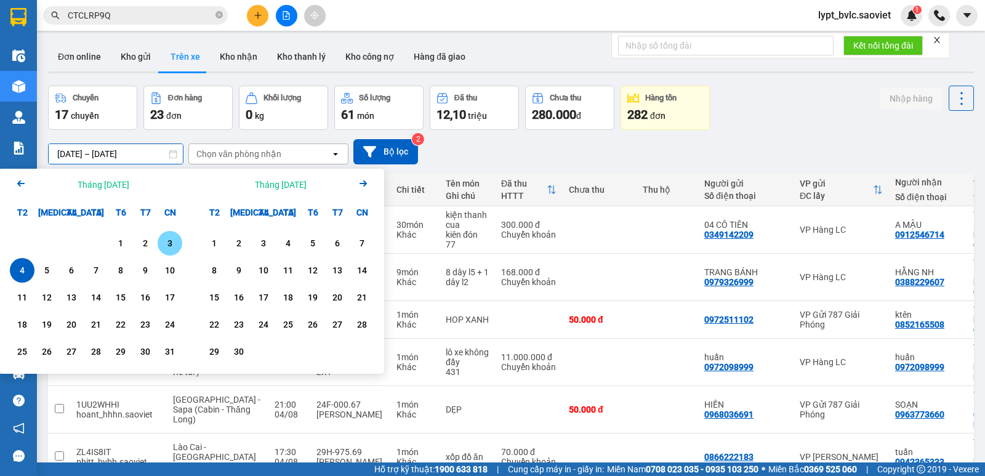
click at [171, 248] on div "3" at bounding box center [169, 243] width 17 height 15
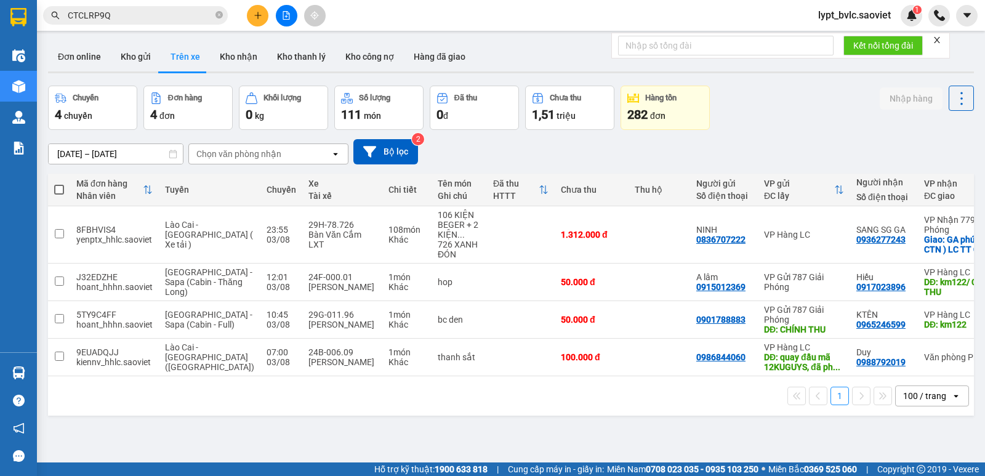
click at [137, 159] on div "ver 1.8.137 Đơn online Kho gửi Trên xe Kho nhận Kho thanh lý Kho công nợ Hàng đ…" at bounding box center [511, 275] width 936 height 476
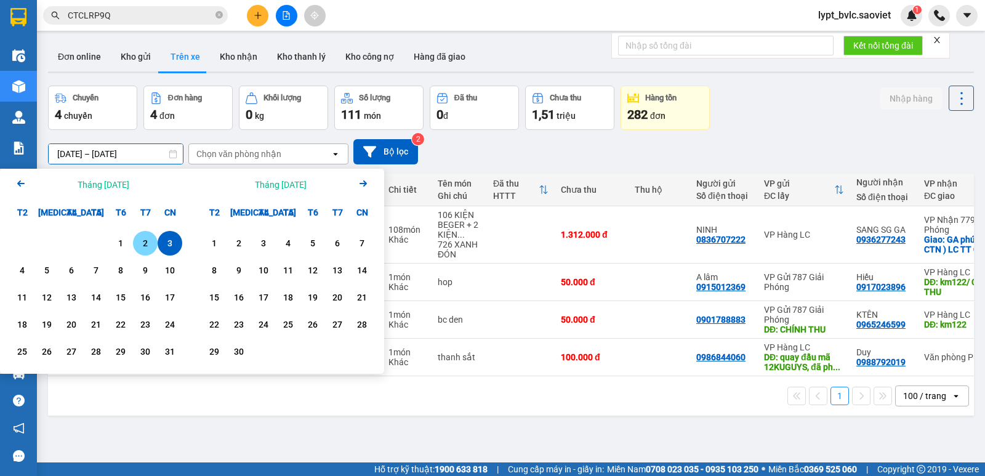
click at [137, 246] on div "2" at bounding box center [145, 243] width 17 height 15
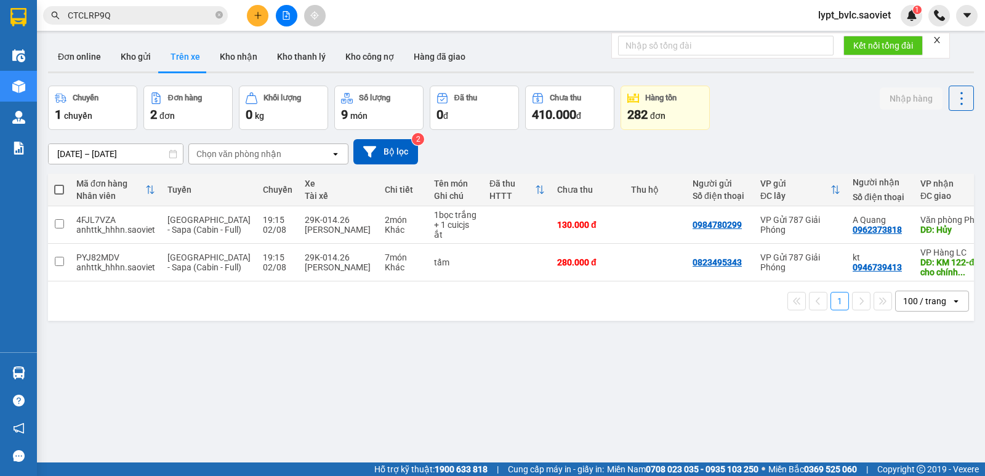
click at [95, 147] on input "[DATE] – [DATE]" at bounding box center [116, 154] width 134 height 20
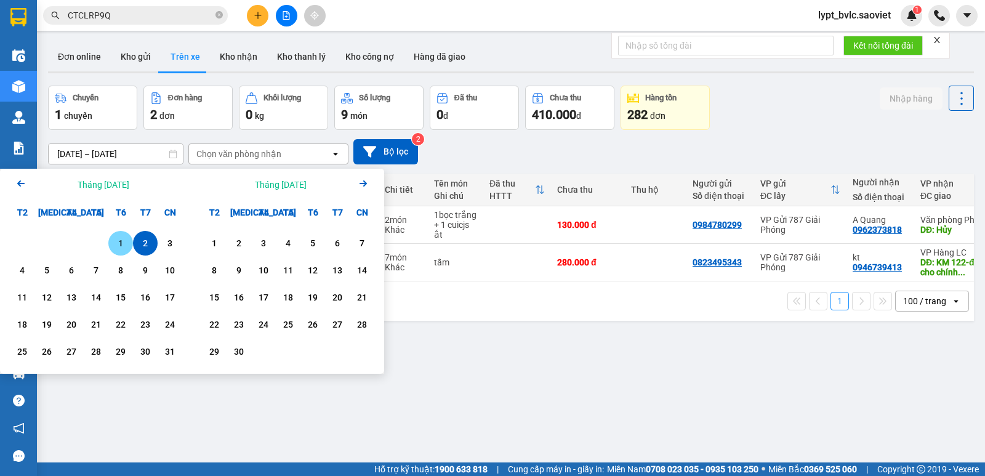
click at [114, 249] on div "1" at bounding box center [120, 243] width 17 height 15
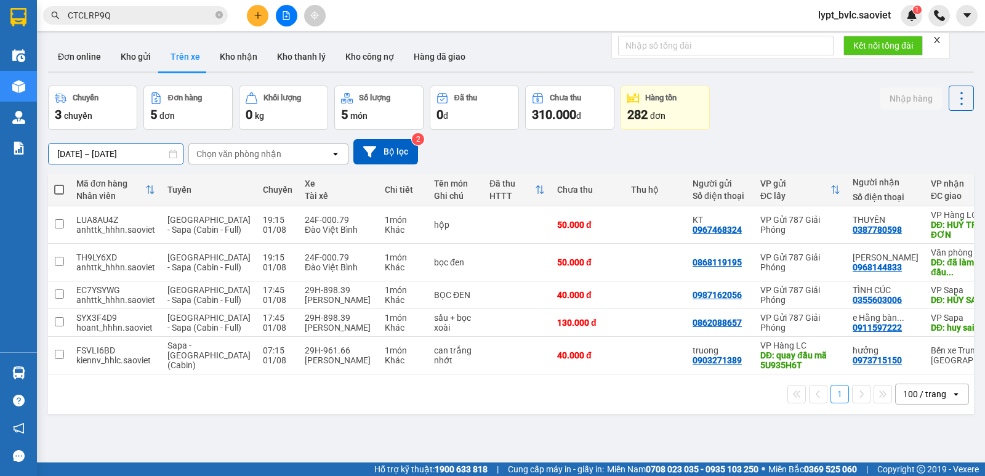
click at [119, 154] on input "[DATE] – [DATE]" at bounding box center [116, 154] width 134 height 20
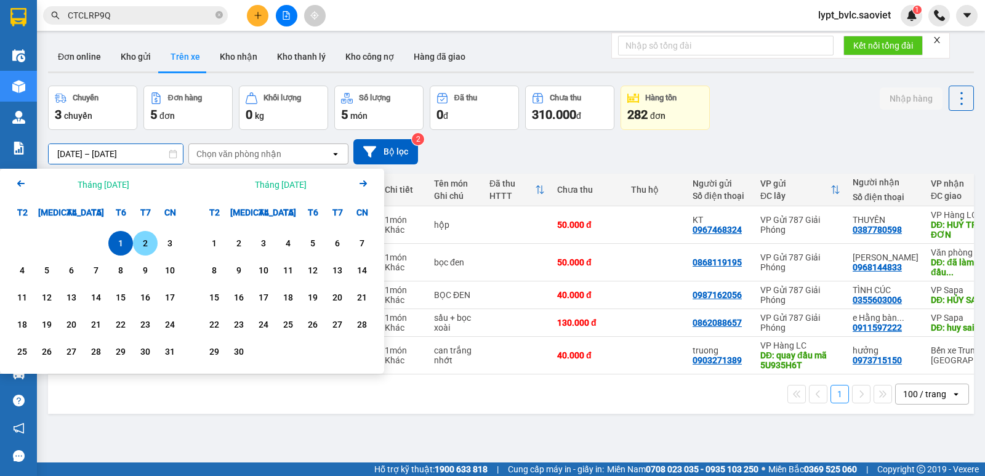
click at [143, 244] on div "2" at bounding box center [145, 243] width 17 height 15
type input "[DATE] – [DATE]"
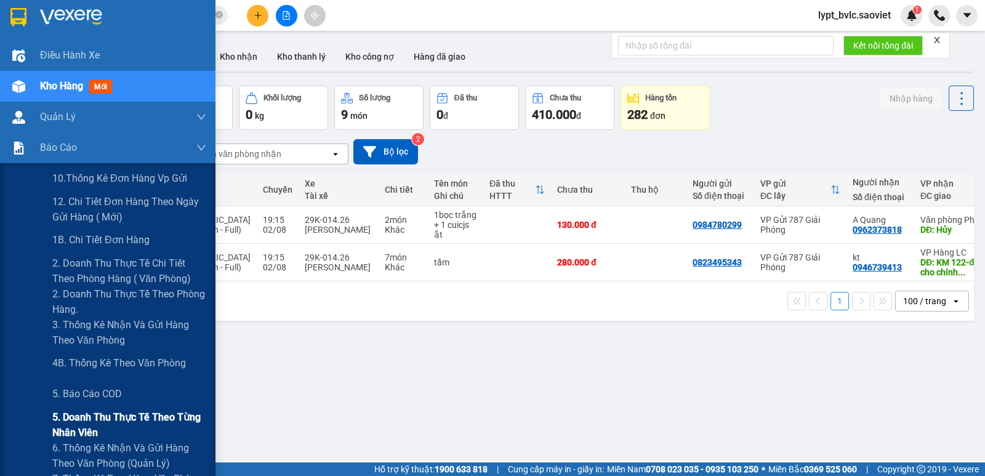
click at [129, 414] on span "5. Doanh thu thực tế theo từng nhân viên" at bounding box center [129, 424] width 154 height 31
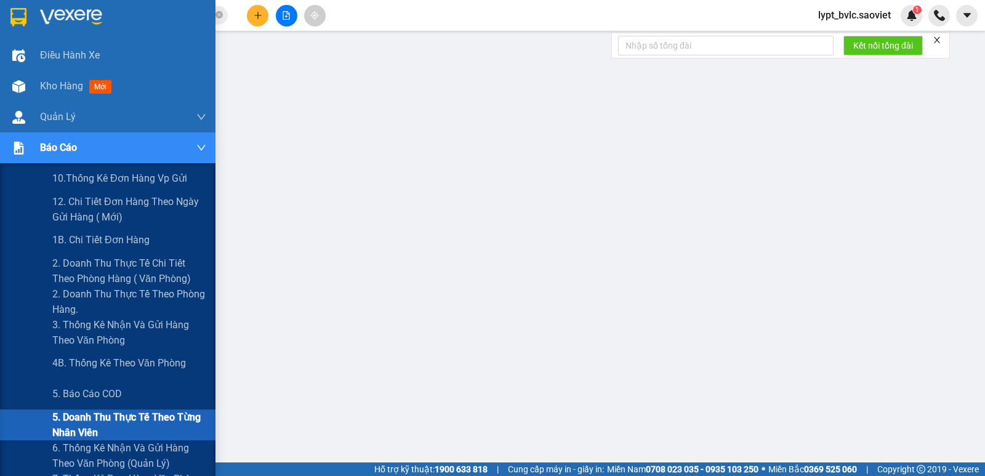
click at [19, 145] on img at bounding box center [18, 148] width 13 height 13
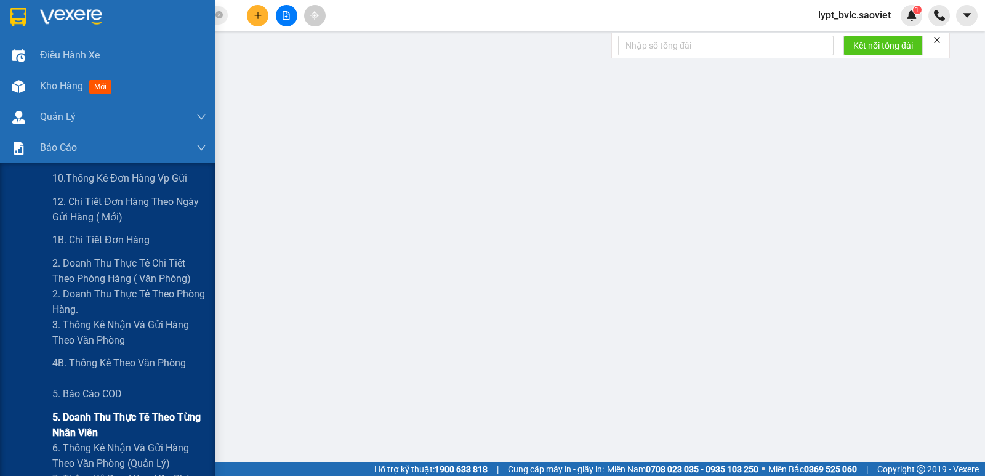
click at [139, 420] on span "5. Doanh thu thực tế theo từng nhân viên" at bounding box center [129, 424] width 154 height 31
